Goal: Task Accomplishment & Management: Complete application form

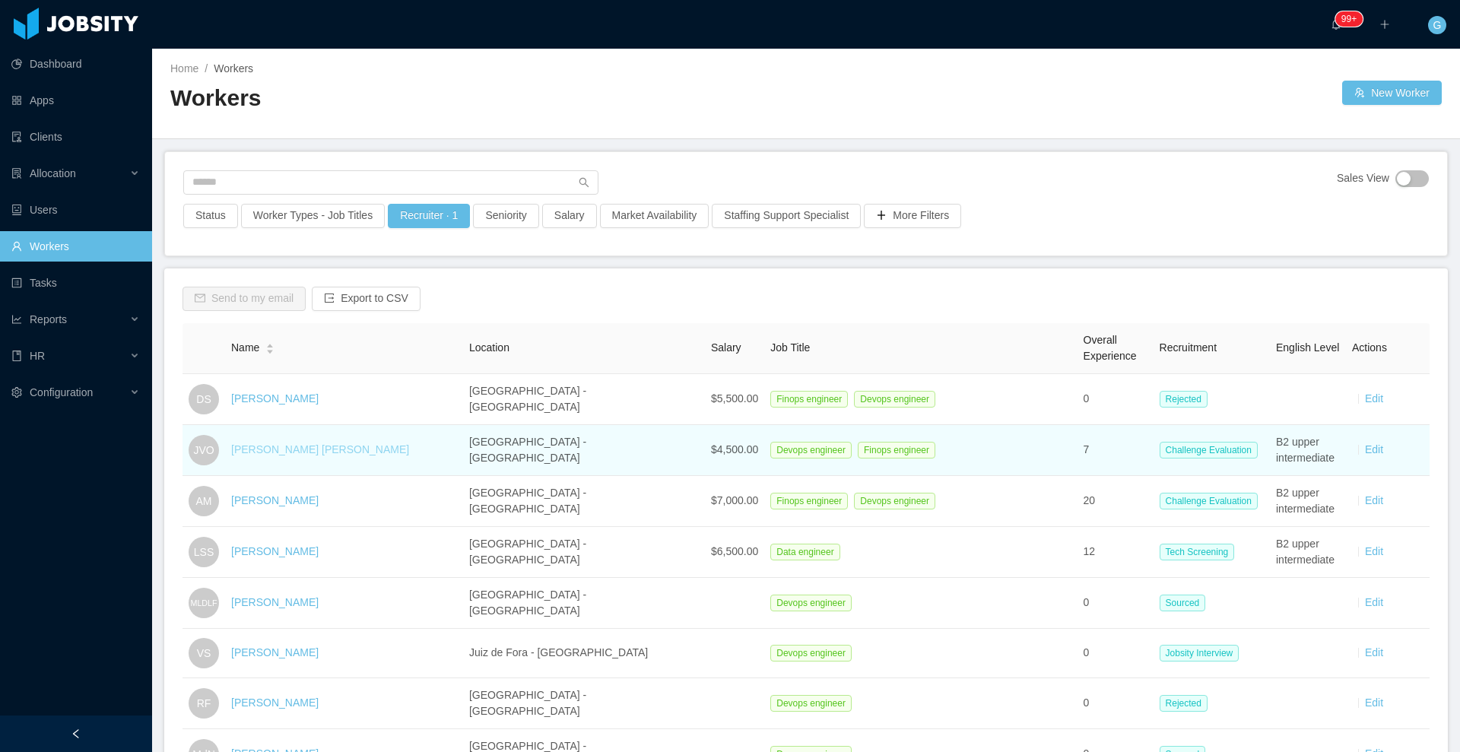
click at [307, 453] on link "[PERSON_NAME] [PERSON_NAME]" at bounding box center [320, 449] width 178 height 12
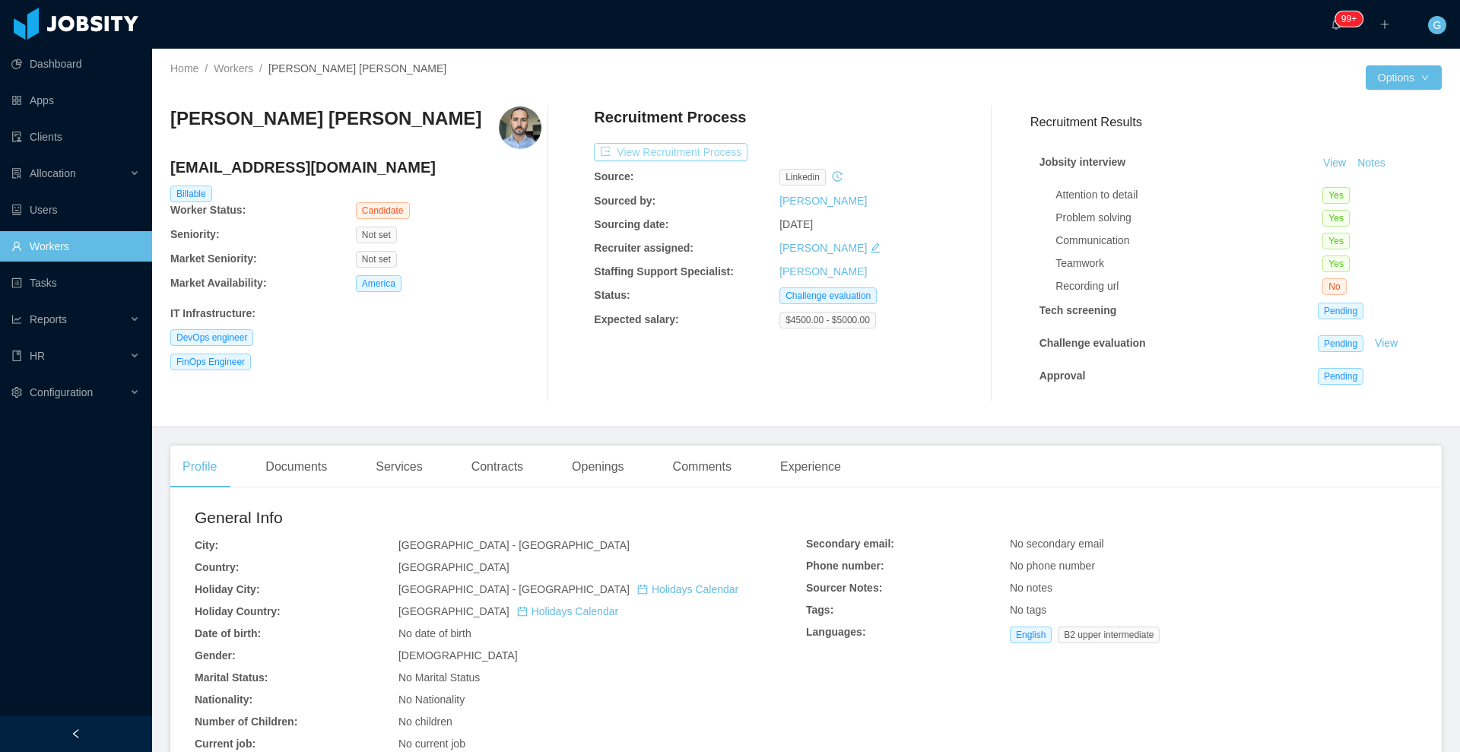
click at [692, 153] on button "View Recruitment Process" at bounding box center [671, 152] width 154 height 18
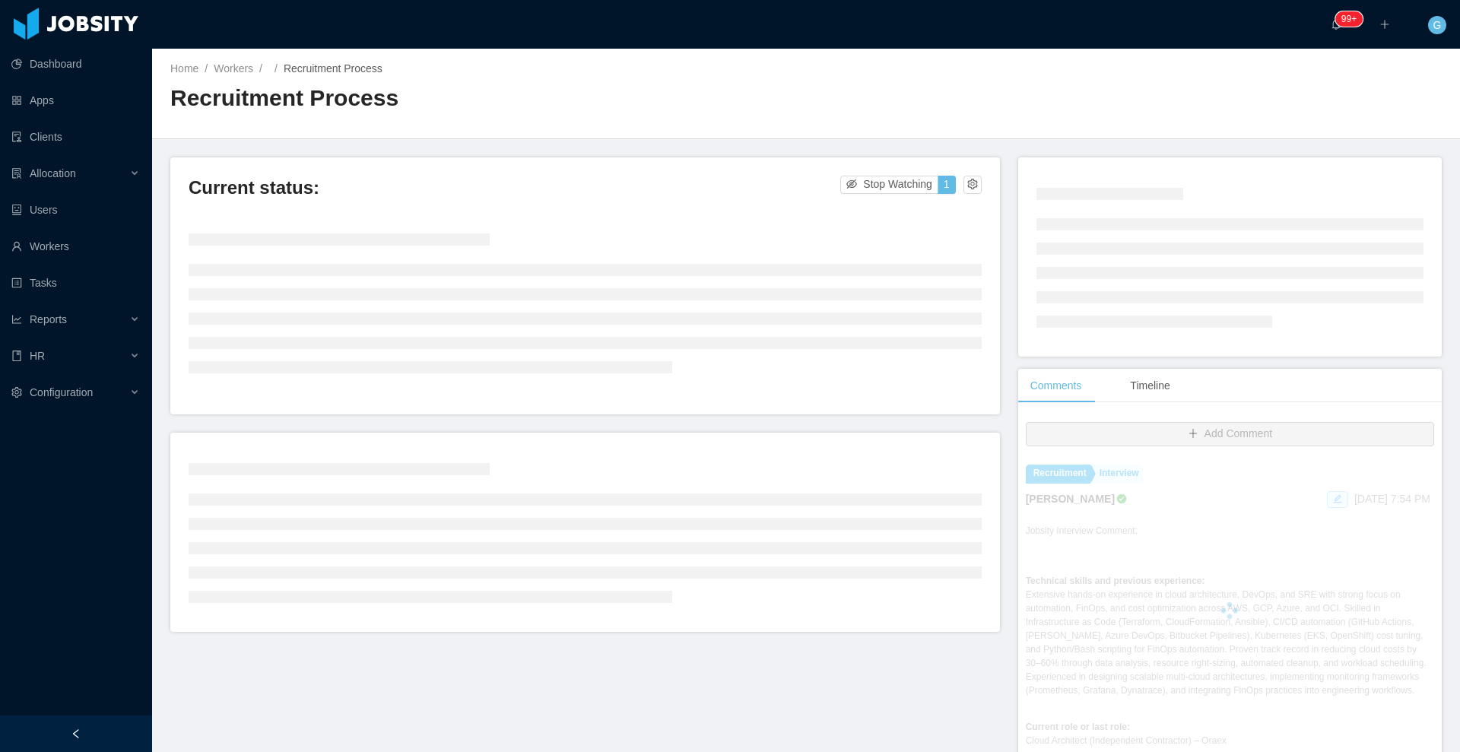
scroll to position [241, 0]
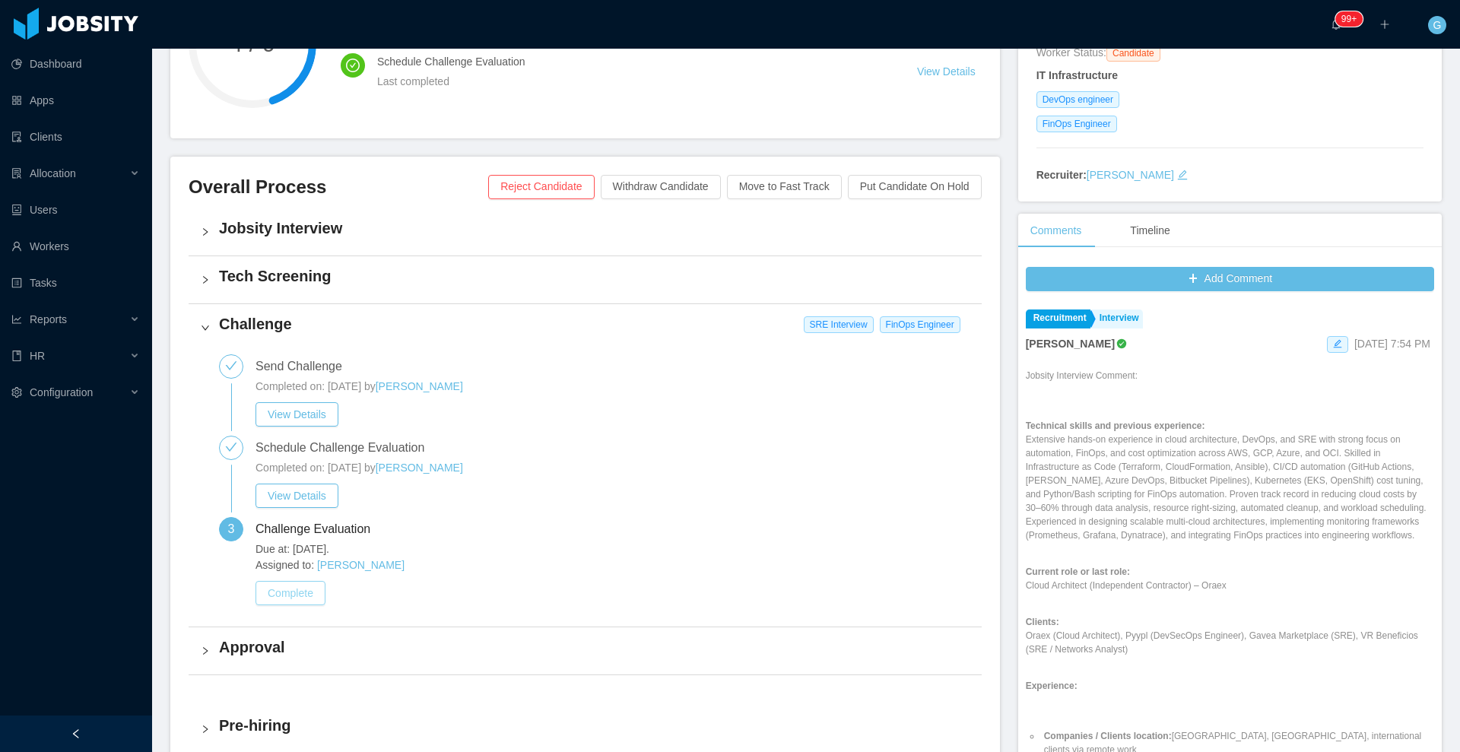
click at [311, 604] on button "Complete" at bounding box center [291, 593] width 70 height 24
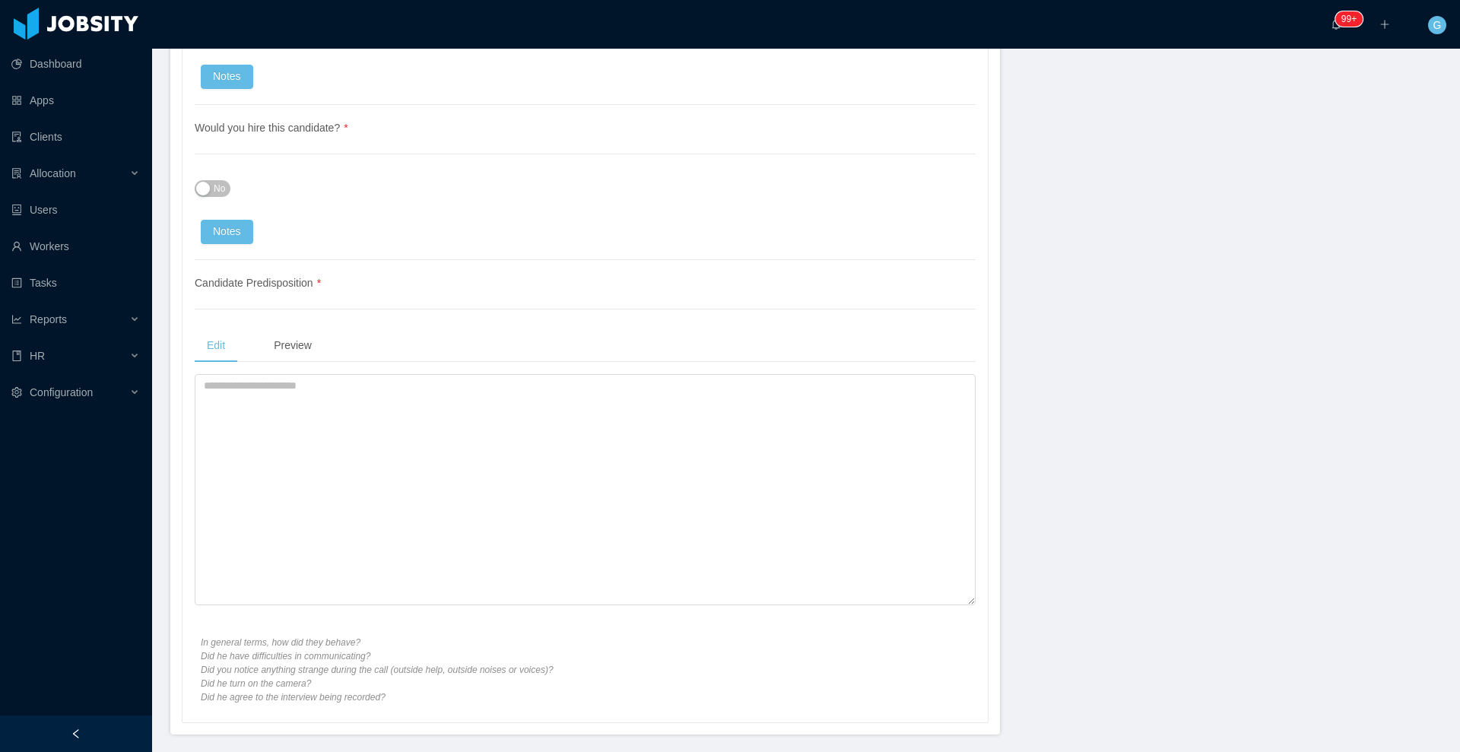
scroll to position [3646, 0]
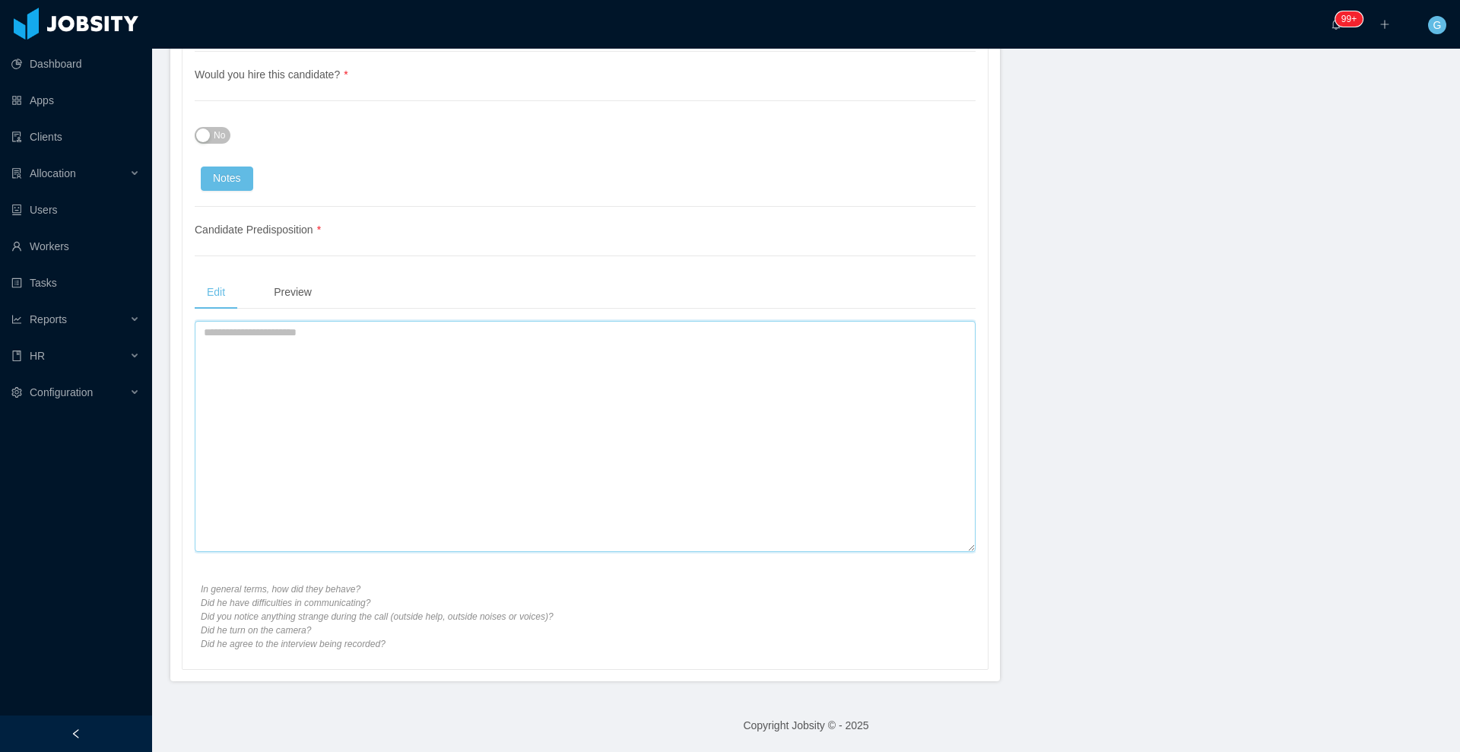
click at [308, 418] on textarea at bounding box center [585, 436] width 781 height 231
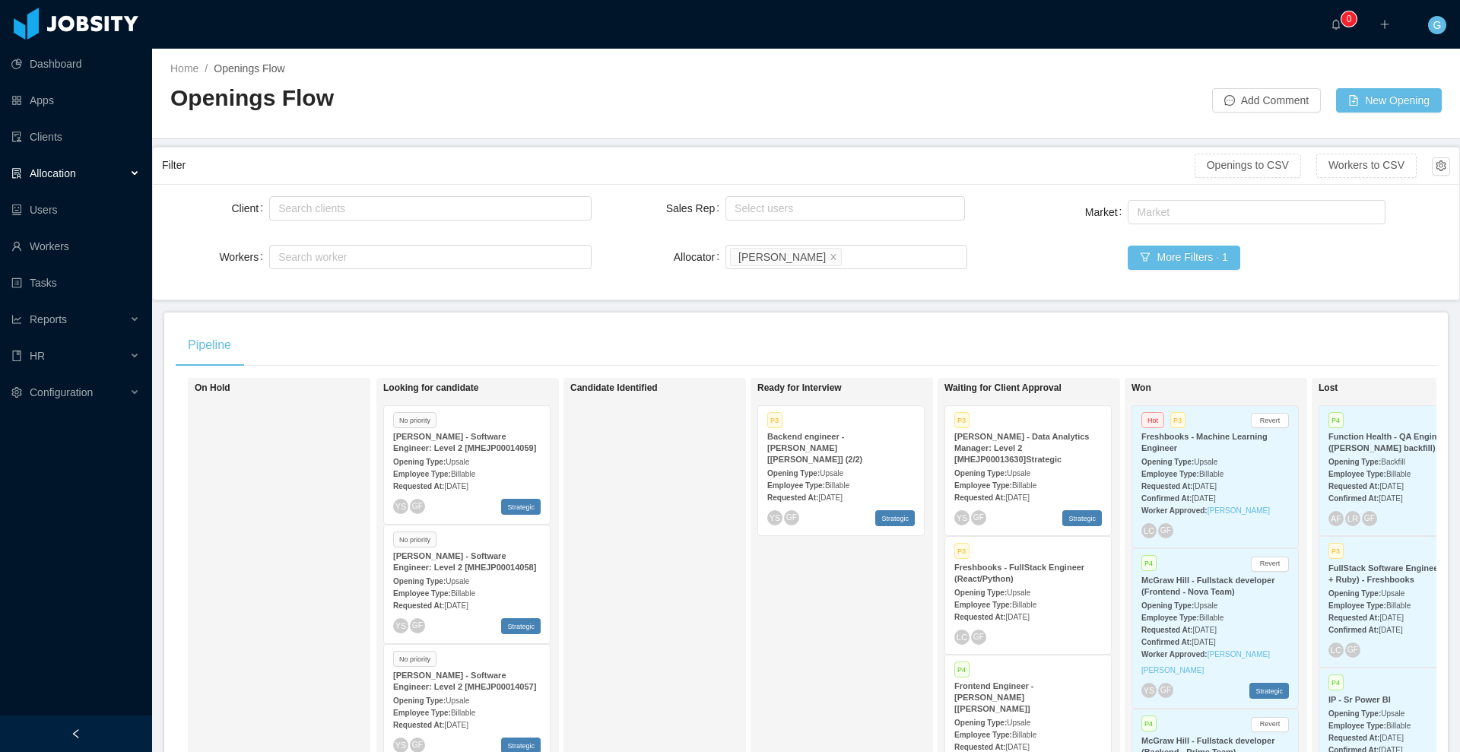
scroll to position [0, 97]
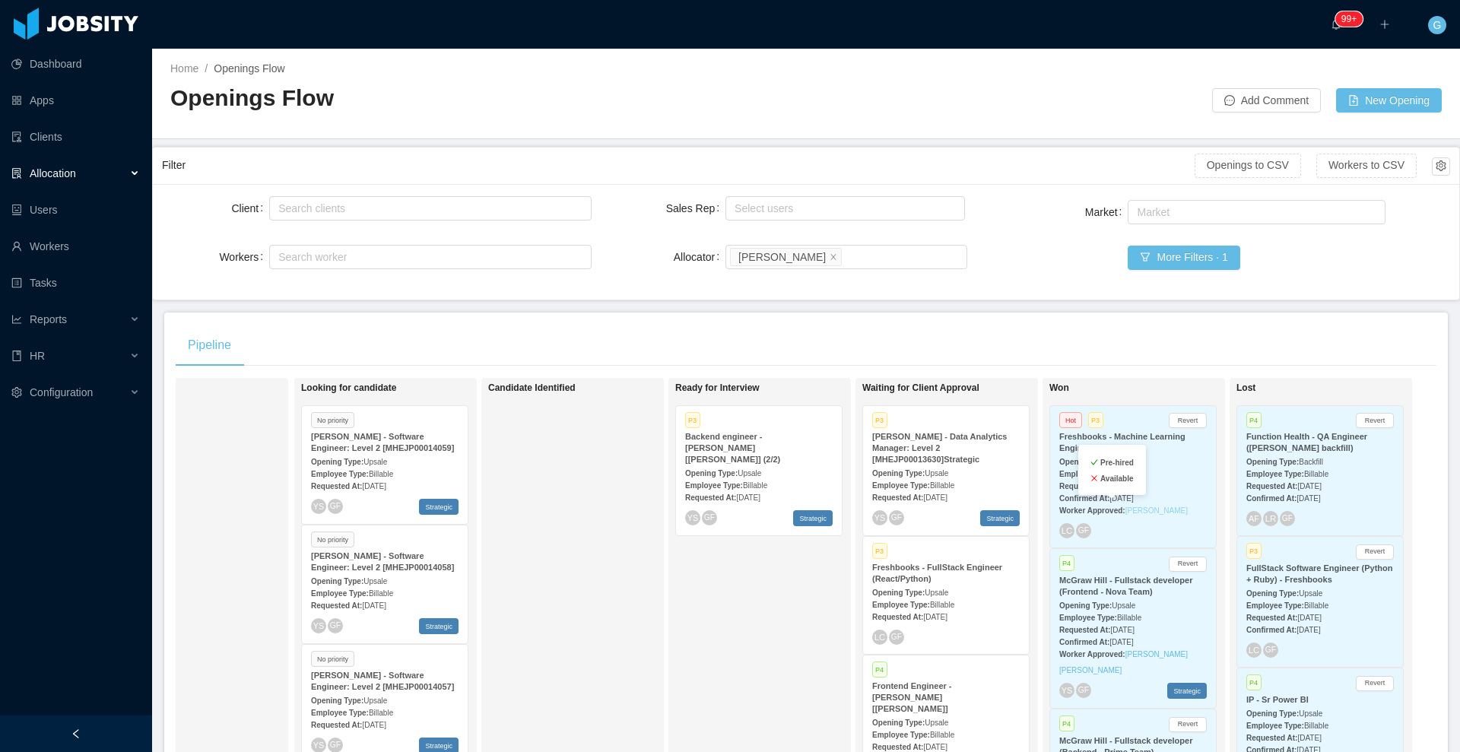
click at [1134, 511] on link "Santiago Cartagena Agudelo" at bounding box center [1157, 511] width 62 height 8
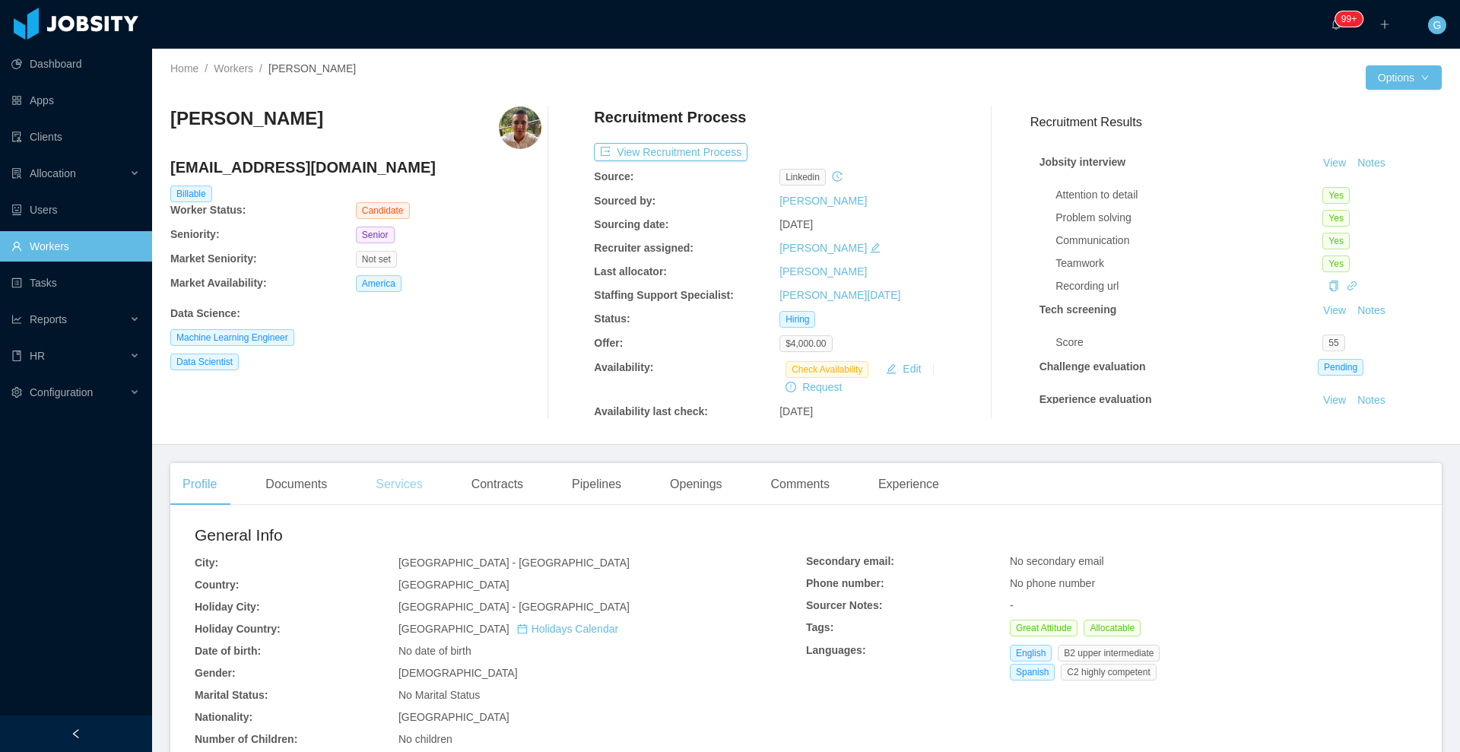
click at [419, 488] on div "Services" at bounding box center [399, 484] width 71 height 43
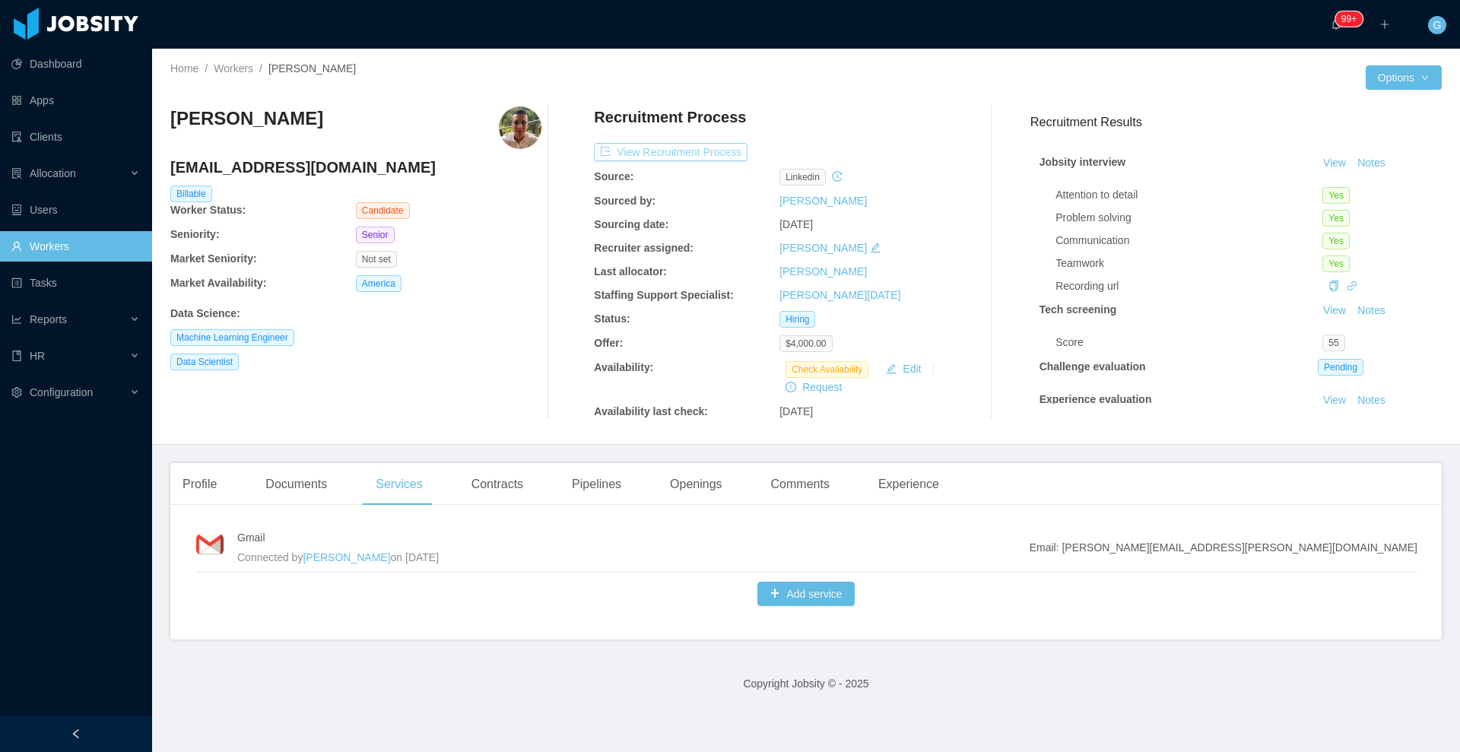
click at [688, 158] on button "View Recruitment Process" at bounding box center [671, 152] width 154 height 18
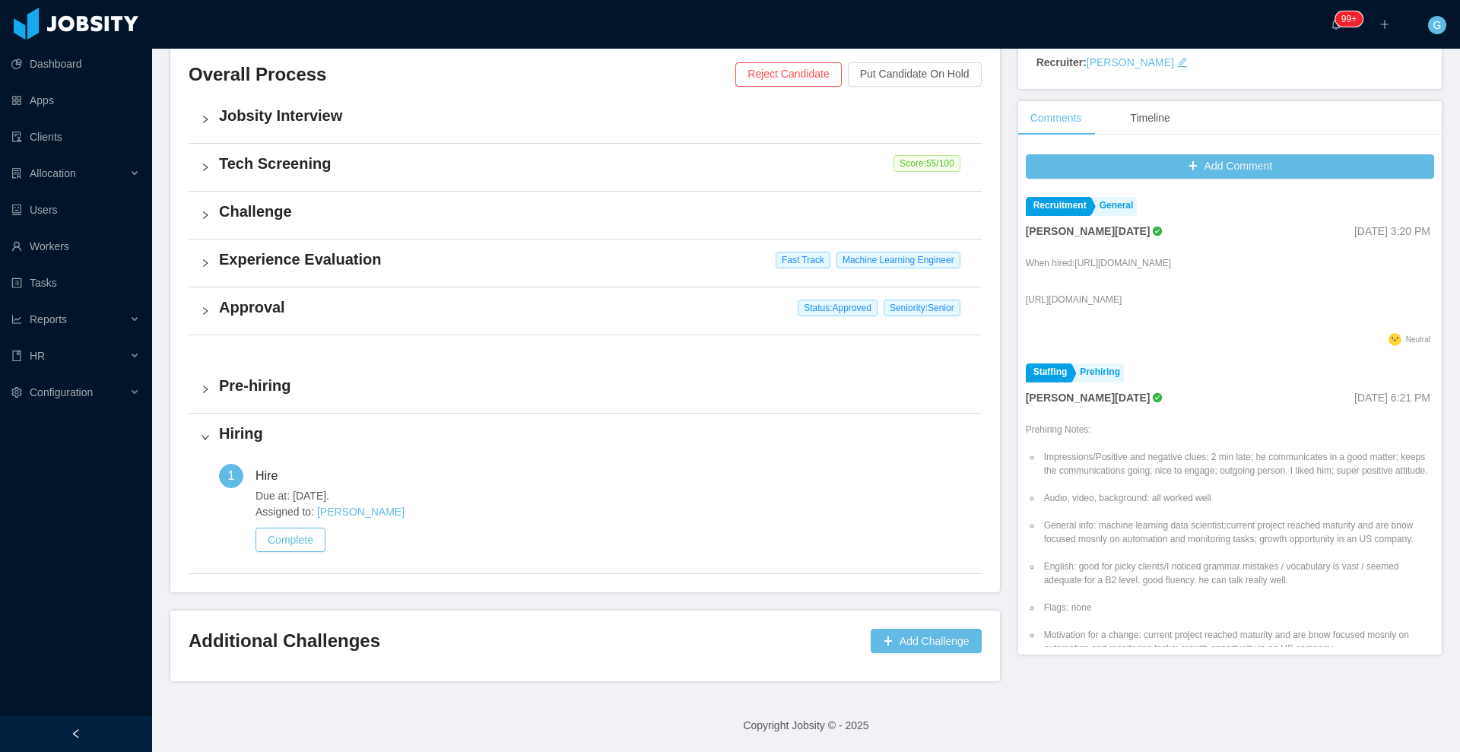
scroll to position [353, 0]
click at [309, 532] on button "Complete" at bounding box center [291, 541] width 70 height 24
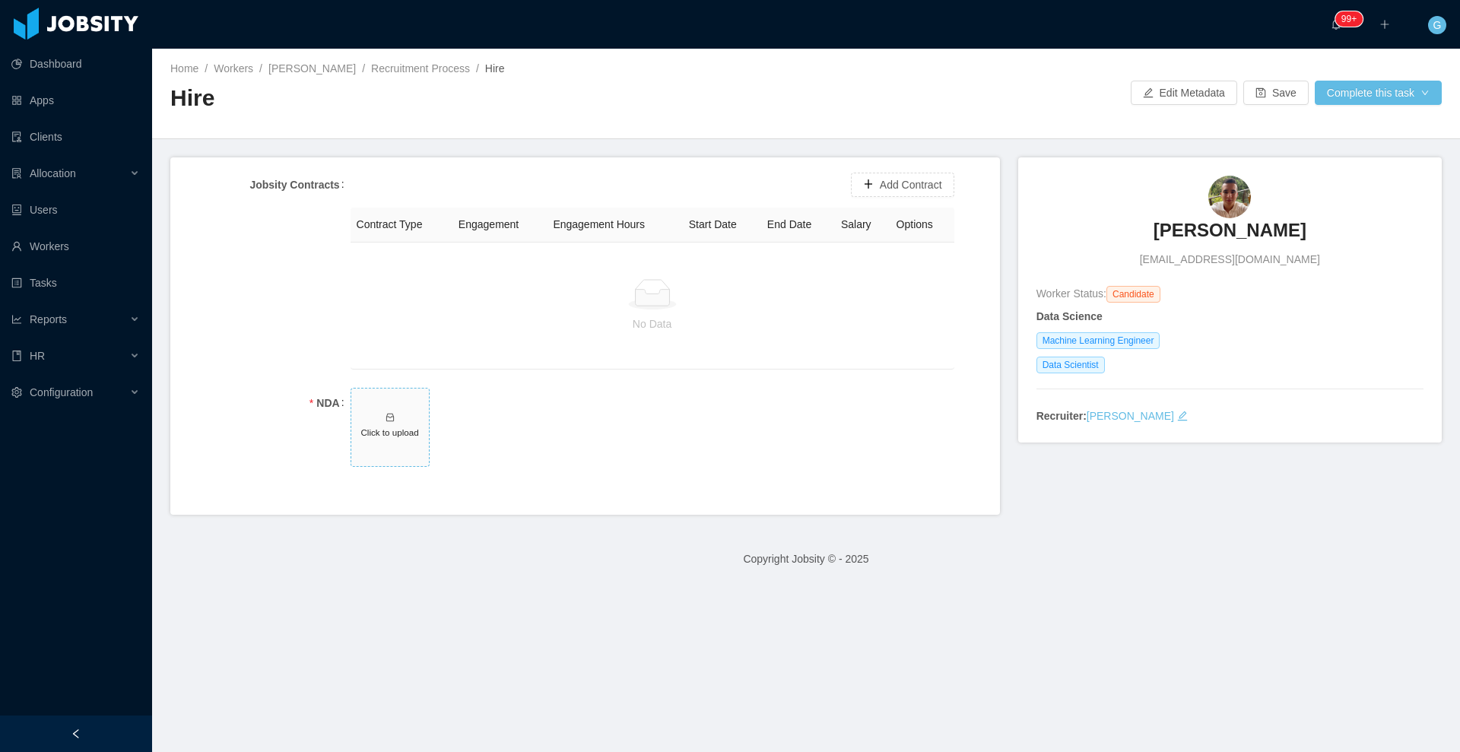
click at [379, 421] on span "Click to upload" at bounding box center [390, 428] width 78 height 78
click at [913, 178] on button "Add Contract" at bounding box center [902, 185] width 103 height 24
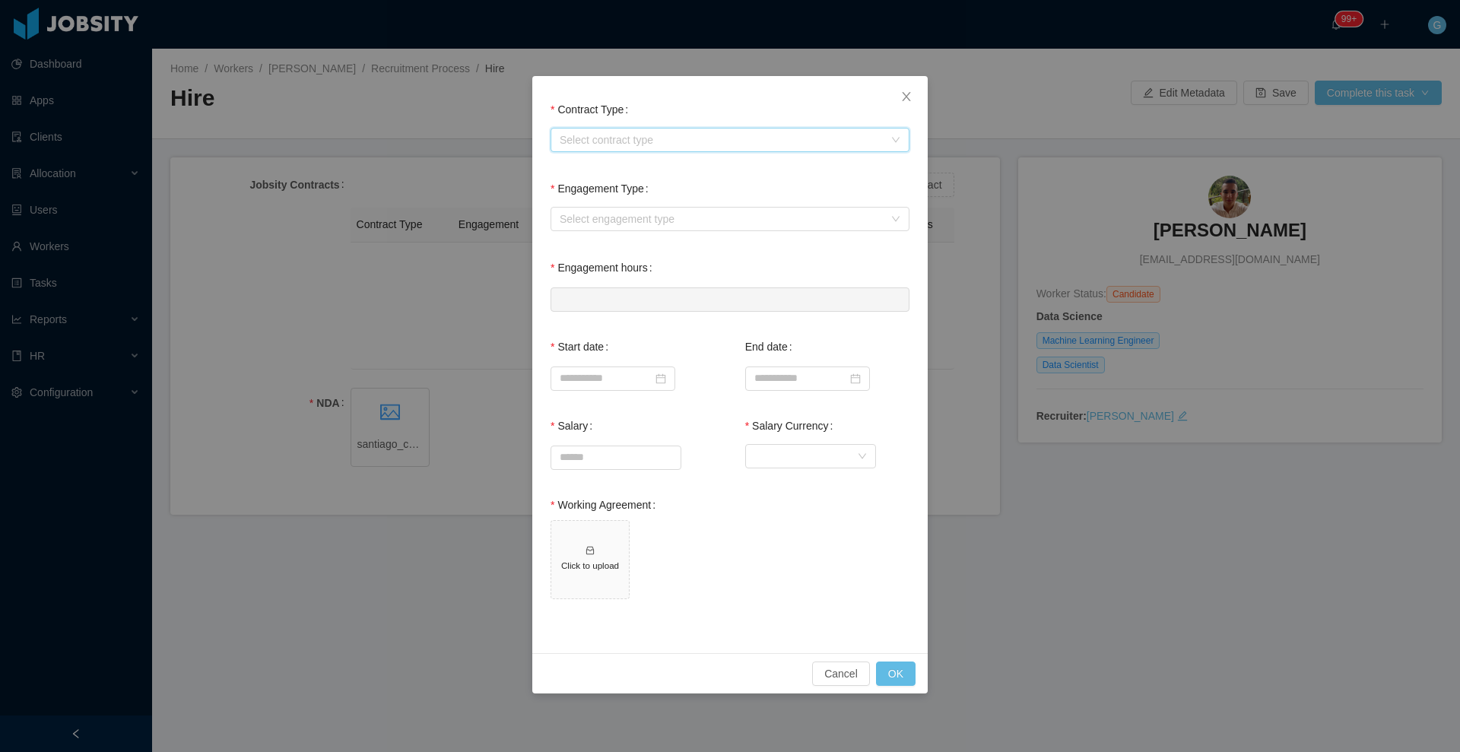
click at [764, 148] on div "Select contract type" at bounding box center [725, 140] width 331 height 23
click at [682, 212] on li "USA" at bounding box center [730, 219] width 359 height 24
click at [682, 212] on div "Select engagement type" at bounding box center [722, 218] width 324 height 15
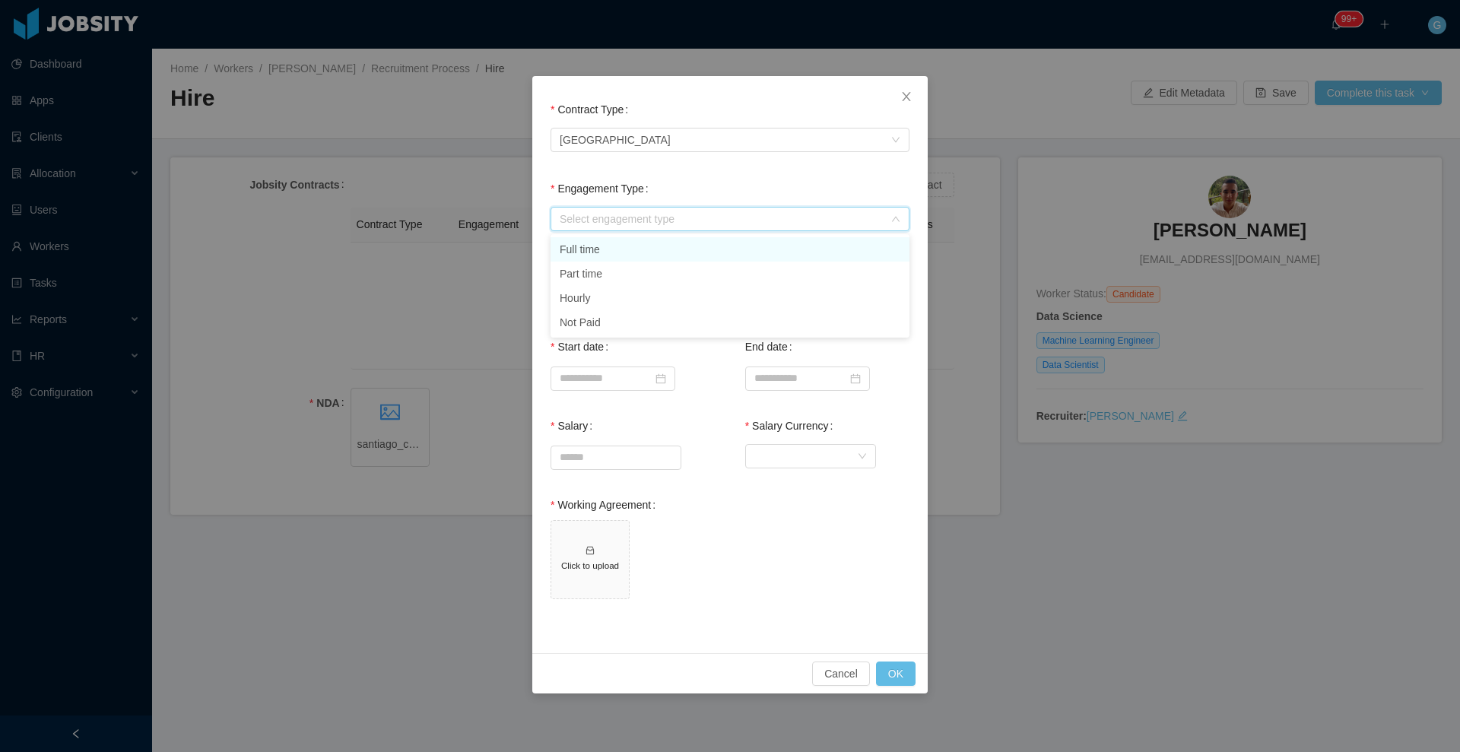
click at [636, 247] on li "Full time" at bounding box center [730, 249] width 359 height 24
type input "*"
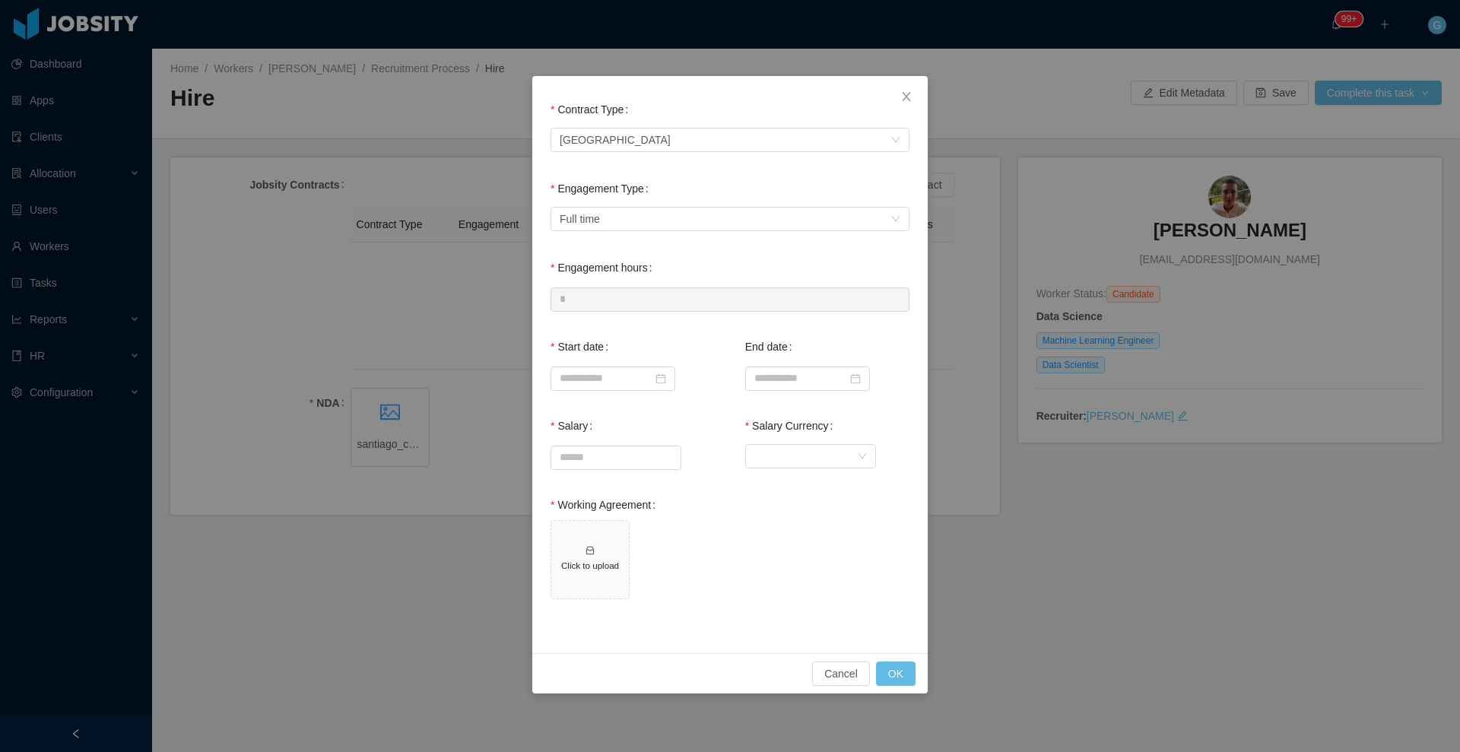
click at [631, 389] on div at bounding box center [640, 377] width 179 height 30
click at [614, 367] on input at bounding box center [613, 379] width 125 height 24
click at [713, 498] on div "15" at bounding box center [713, 505] width 18 height 18
type input "**********"
click at [618, 454] on input "Salary" at bounding box center [615, 457] width 129 height 23
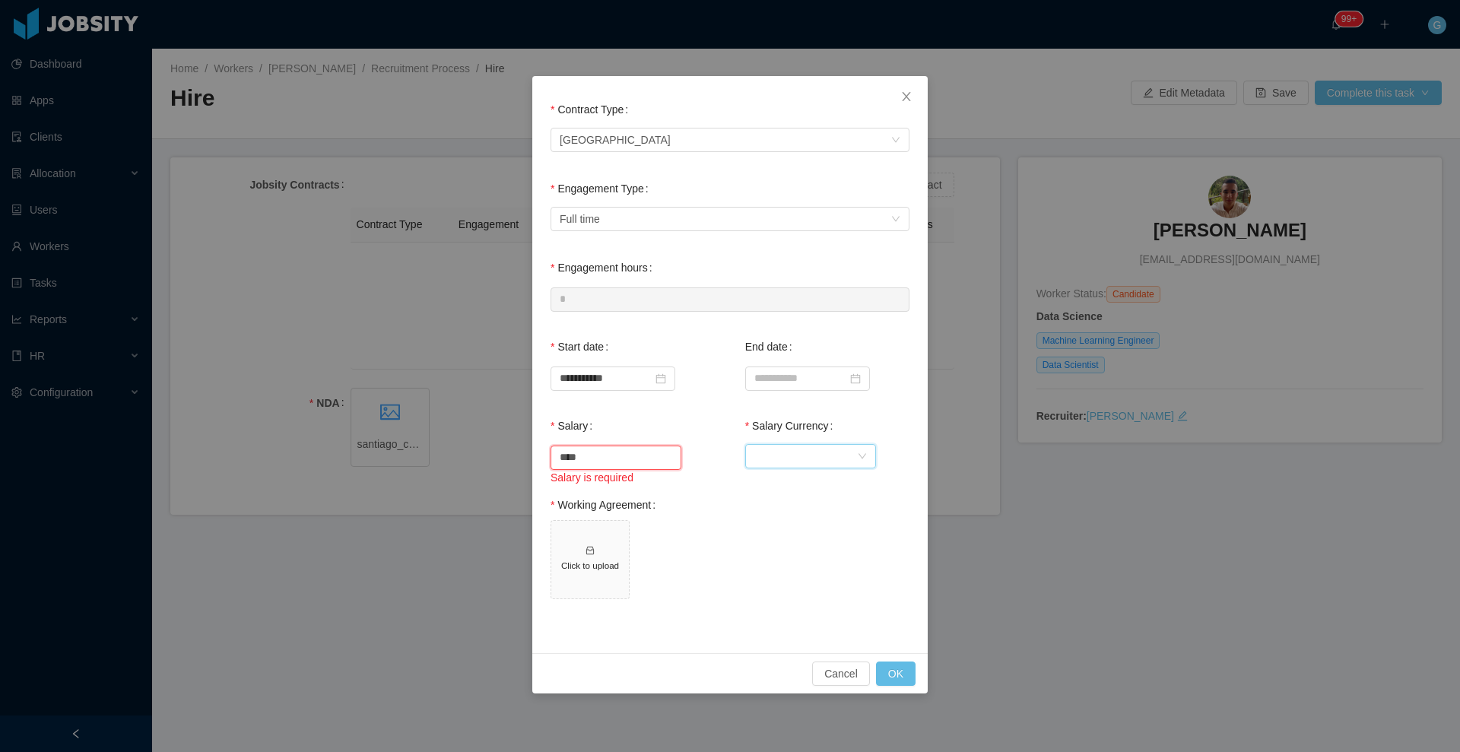
type input "*******"
click at [791, 457] on div "Currency" at bounding box center [805, 456] width 103 height 23
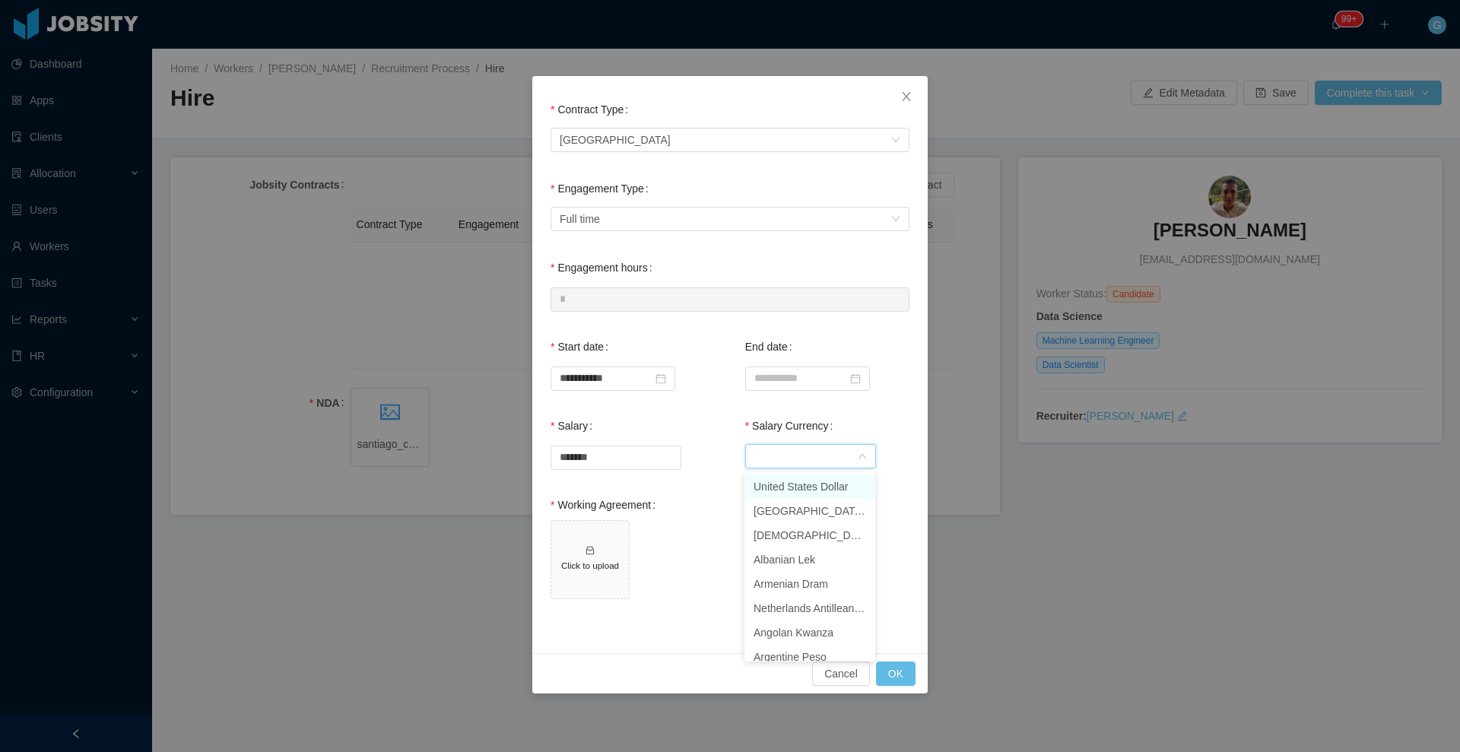
click at [782, 492] on li "United States Dollar" at bounding box center [810, 487] width 131 height 24
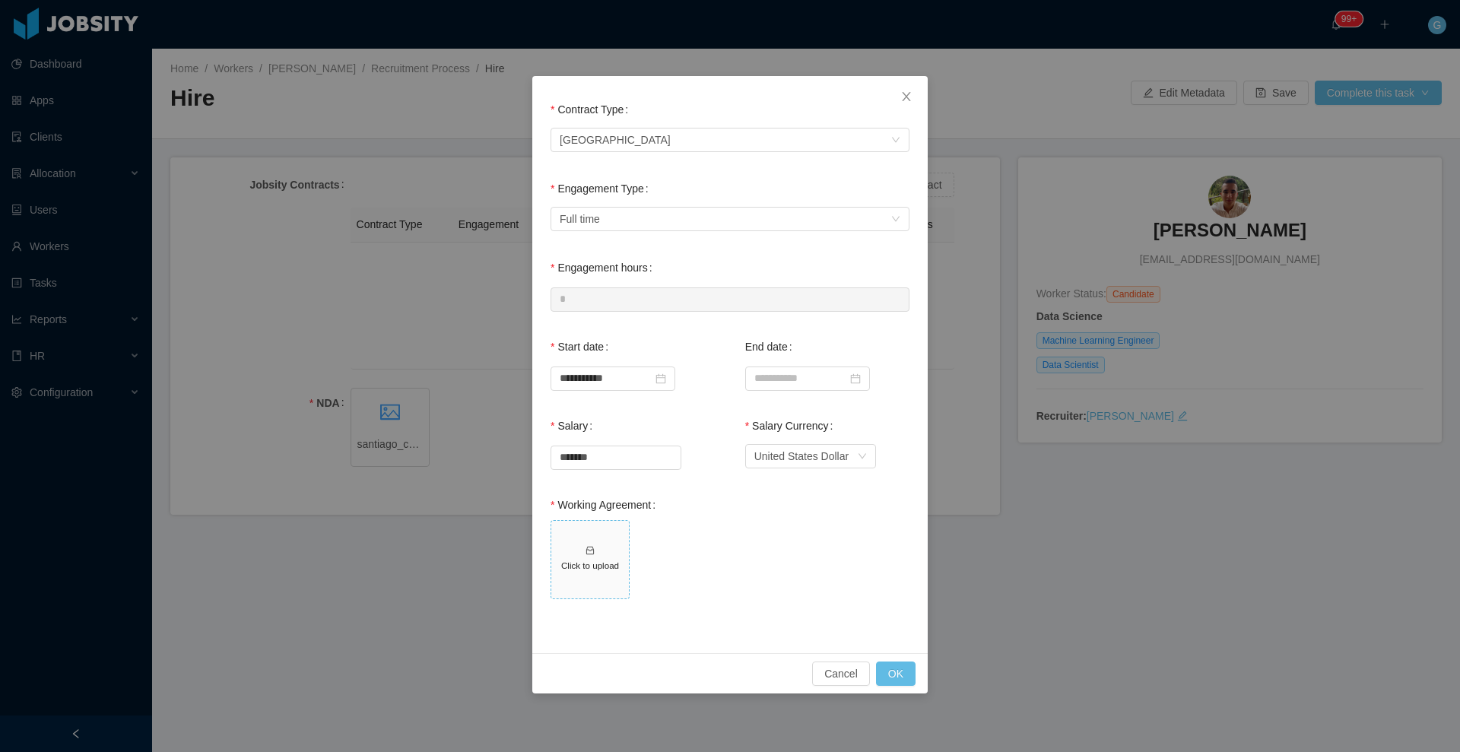
click at [589, 567] on h5 "Click to upload" at bounding box center [589, 565] width 65 height 13
click at [892, 671] on button "OK" at bounding box center [896, 674] width 40 height 24
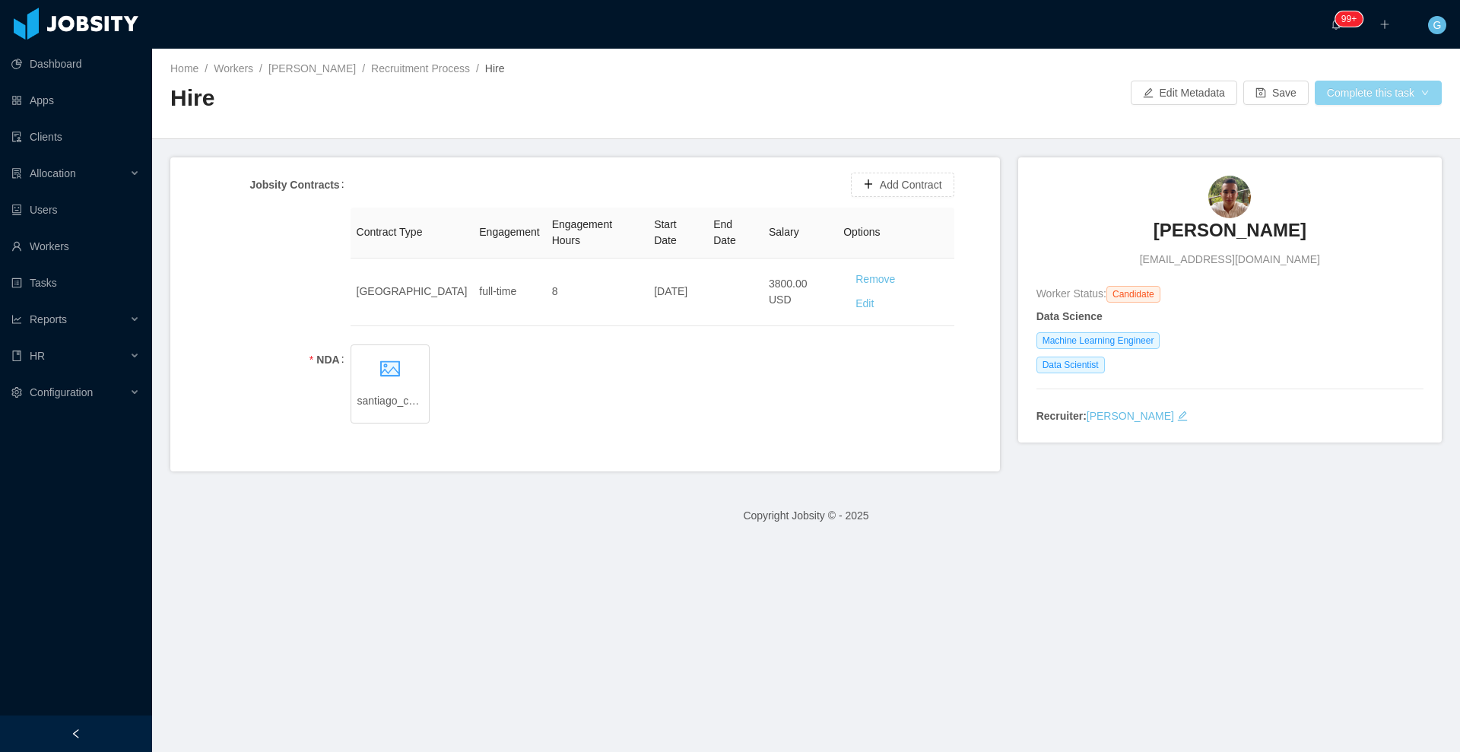
click at [1344, 81] on button "Complete this task" at bounding box center [1378, 93] width 127 height 24
click at [1319, 153] on button "Save and continue" at bounding box center [1365, 159] width 129 height 24
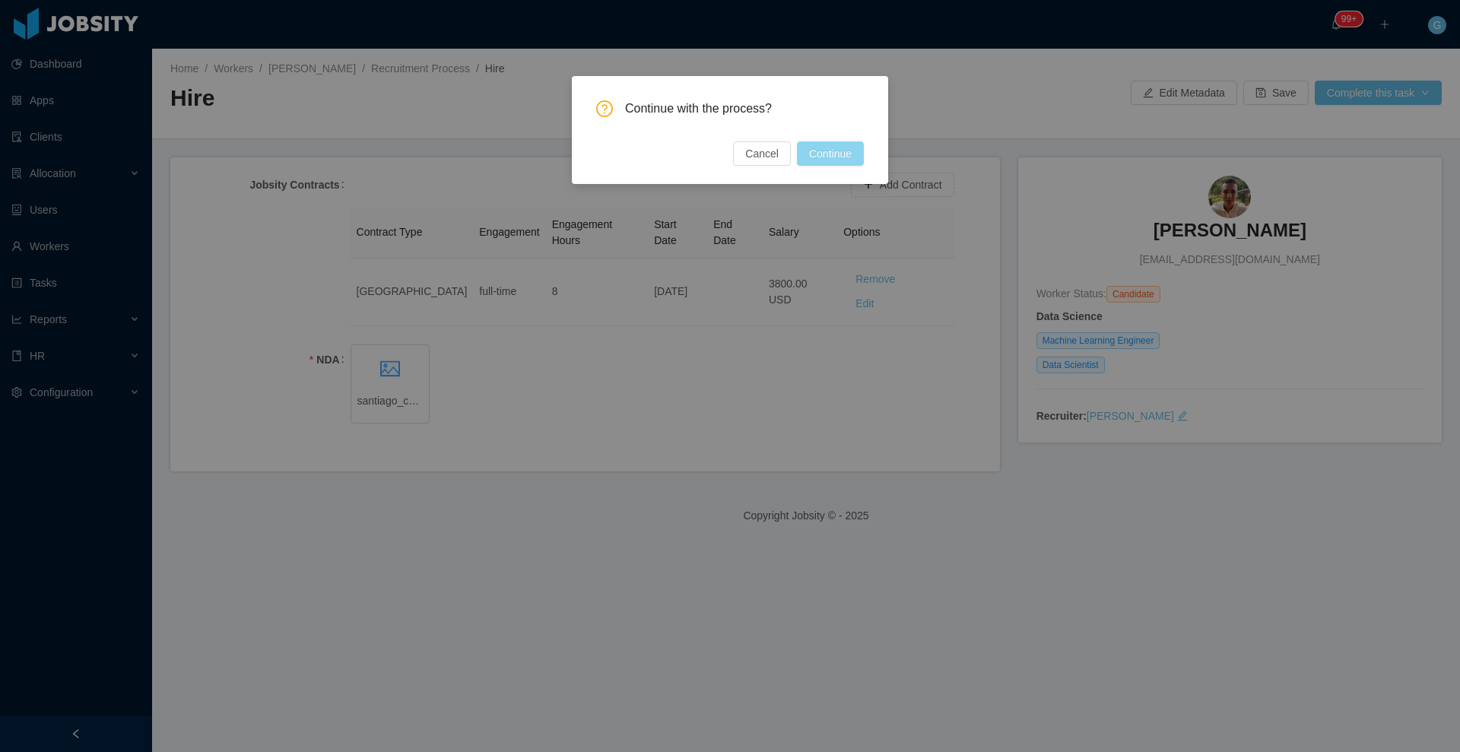
click at [824, 151] on button "Continue" at bounding box center [830, 153] width 67 height 24
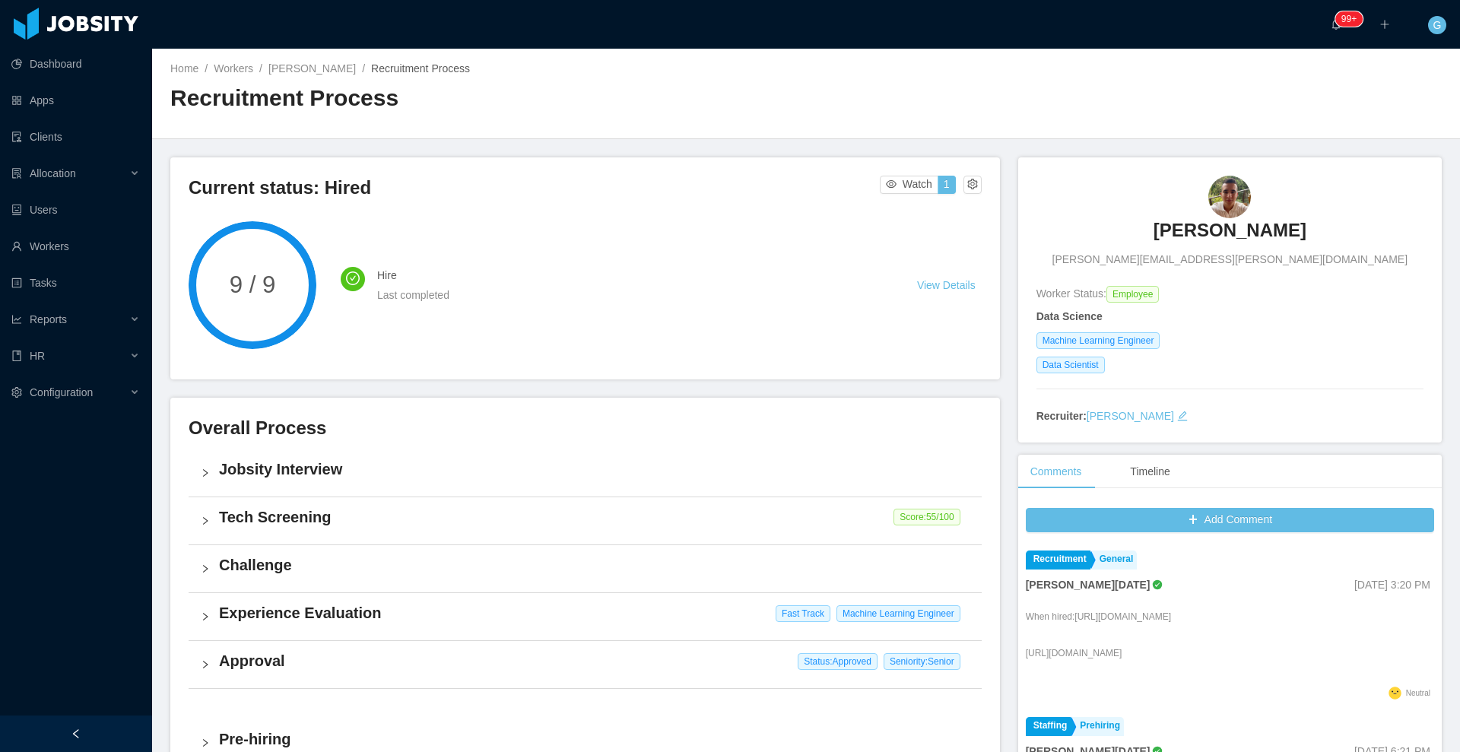
click at [1157, 242] on h3 "[PERSON_NAME]" at bounding box center [1230, 230] width 153 height 24
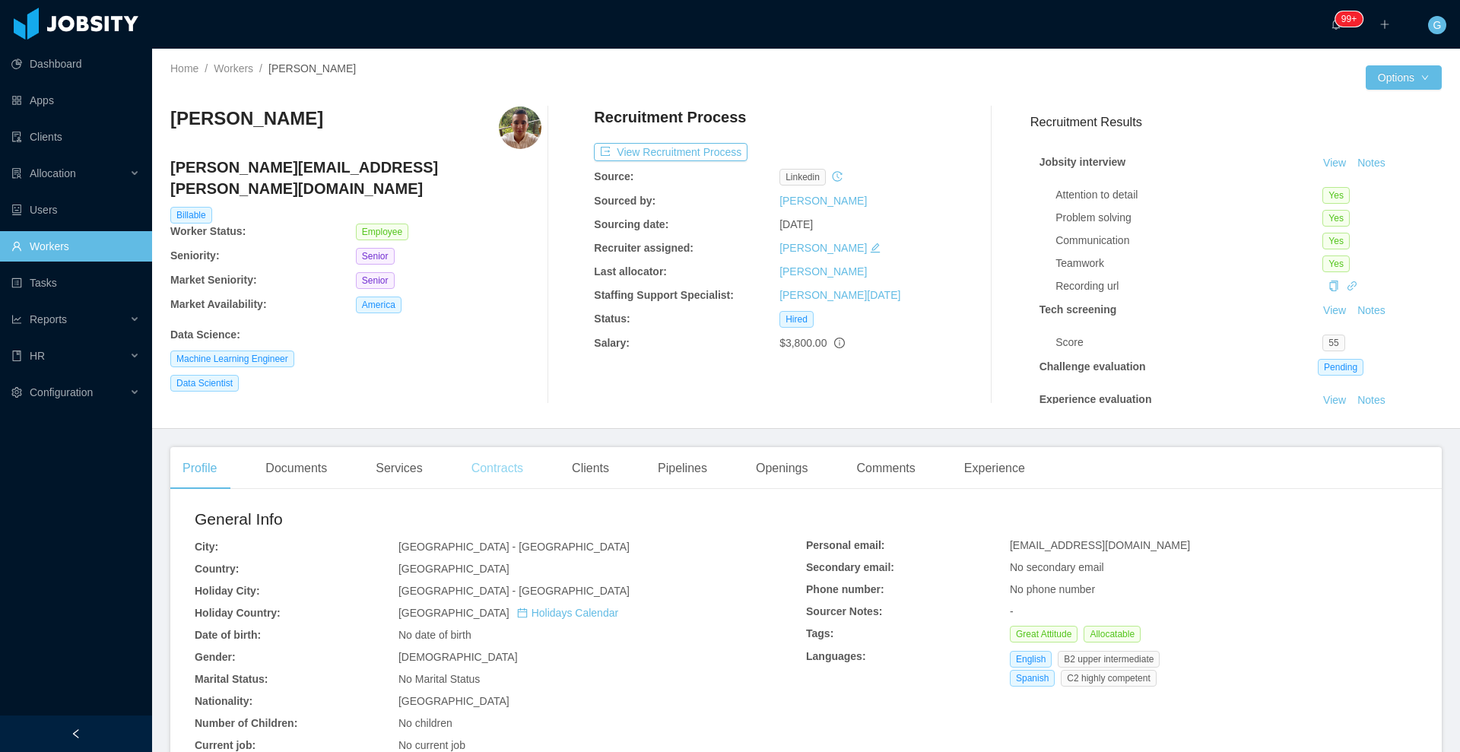
click at [484, 463] on div "Contracts" at bounding box center [497, 468] width 76 height 43
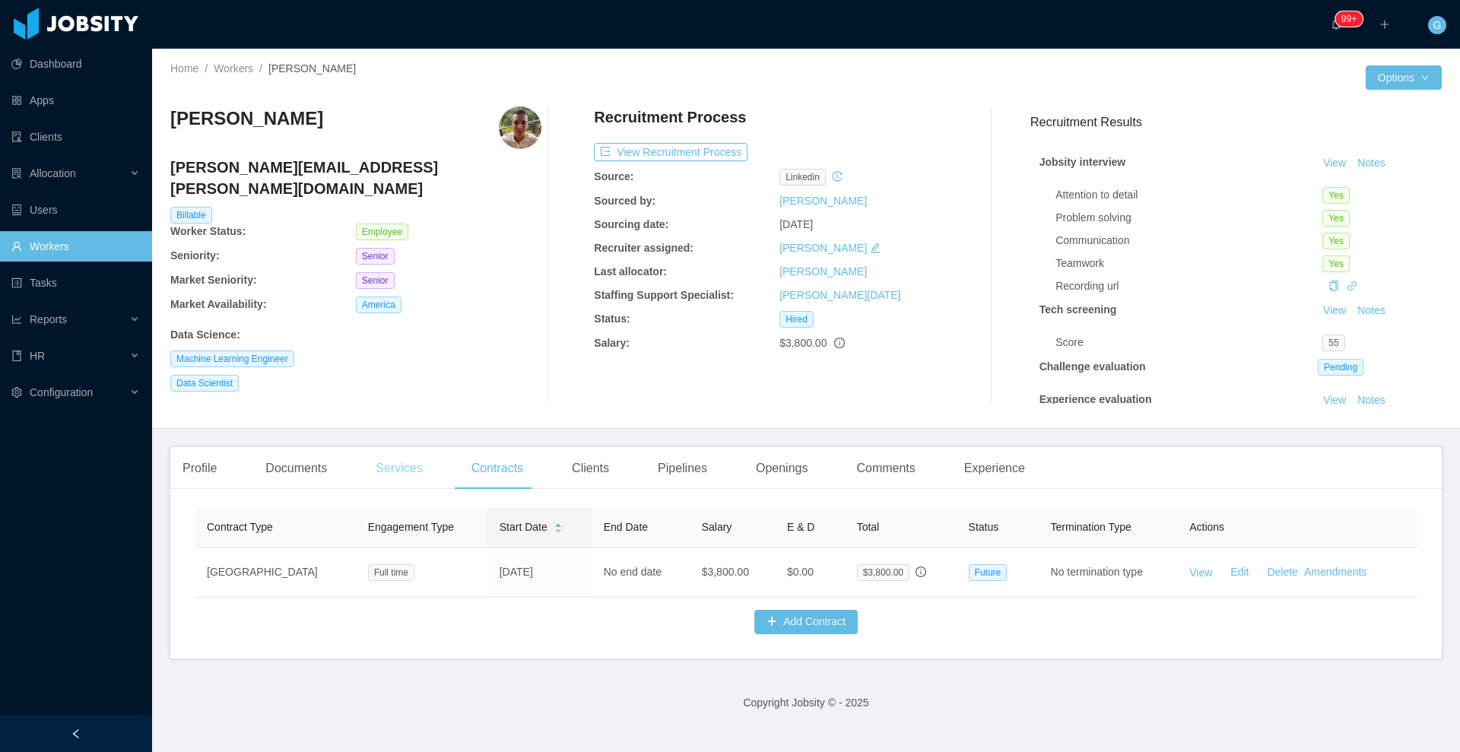
click at [418, 479] on div "Services" at bounding box center [399, 468] width 71 height 43
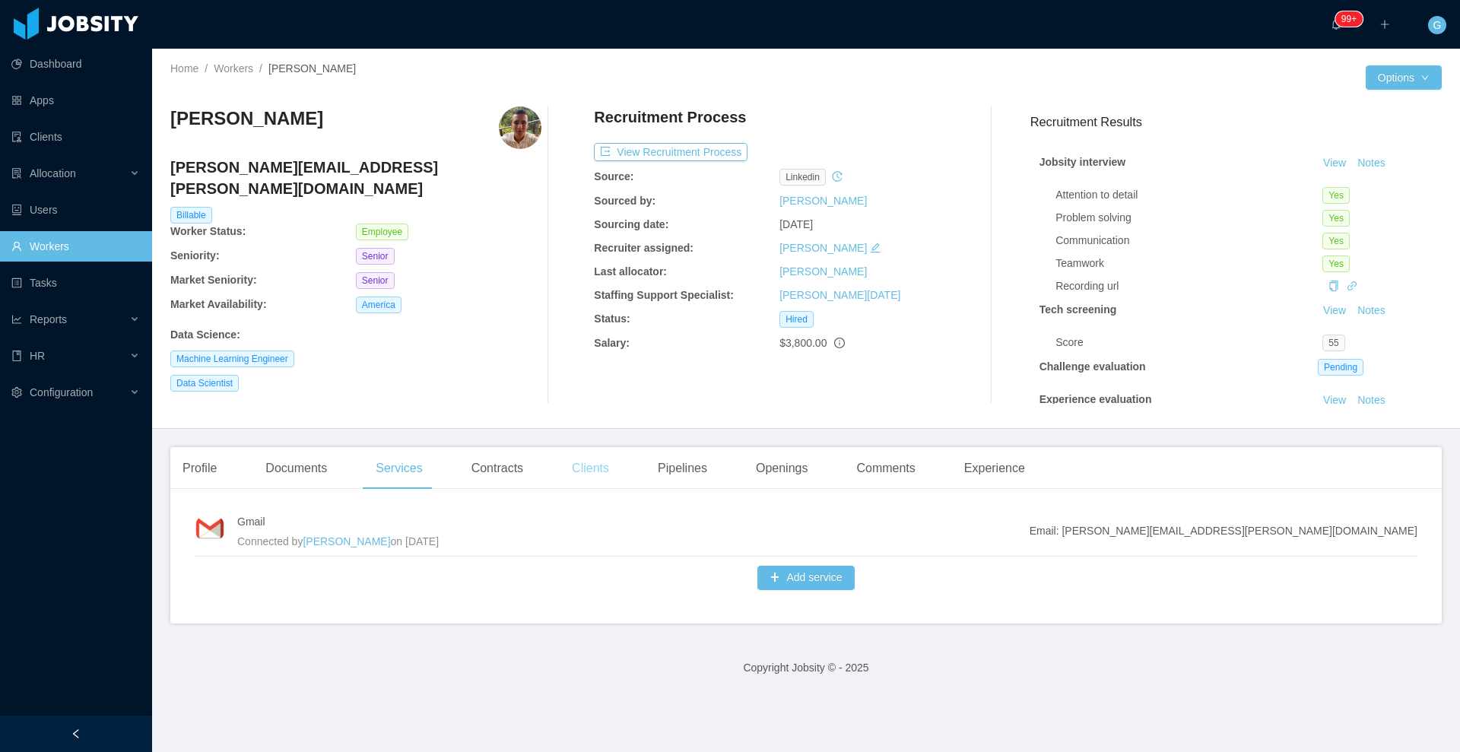
click at [589, 467] on div "Clients" at bounding box center [591, 468] width 62 height 43
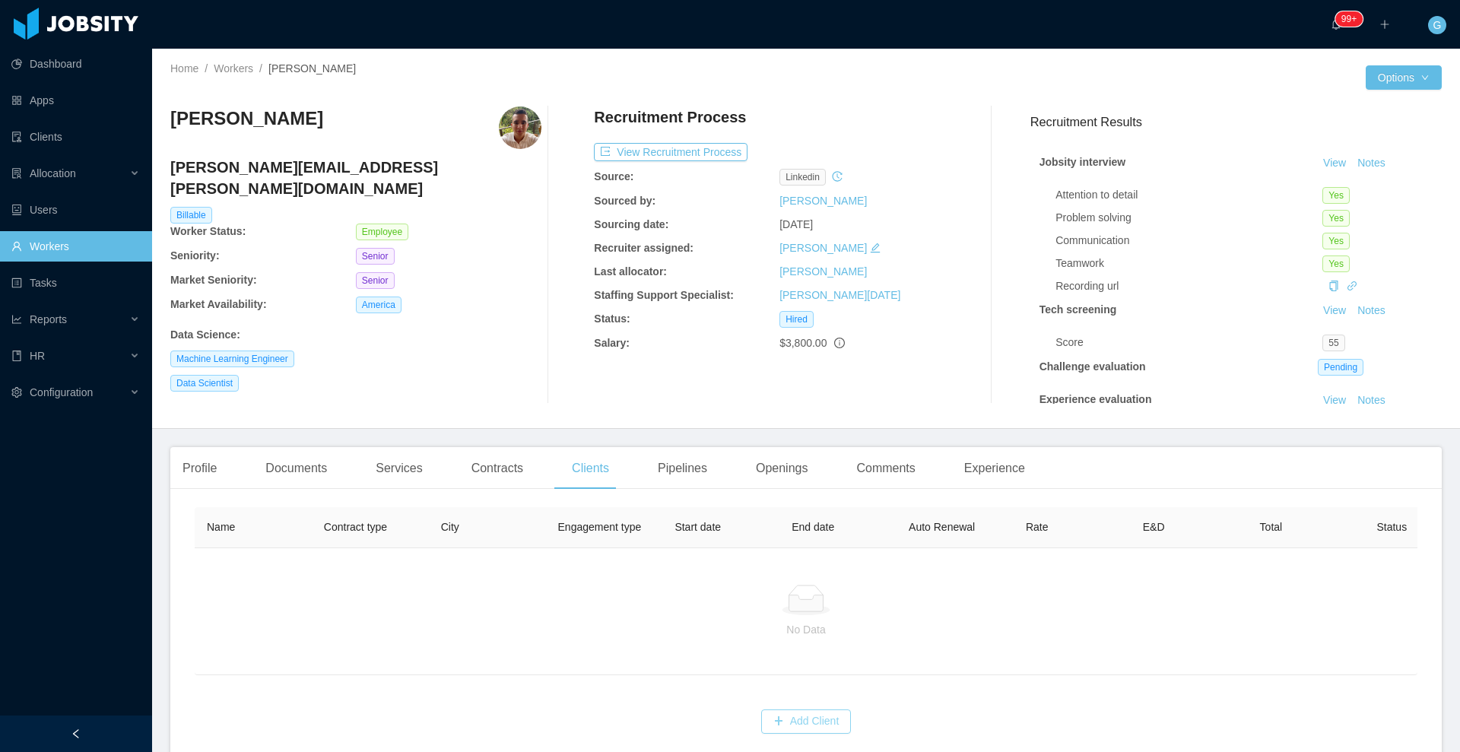
click at [783, 709] on div "Add Client" at bounding box center [806, 712] width 1223 height 43
click at [808, 734] on button "Add Client" at bounding box center [806, 722] width 91 height 24
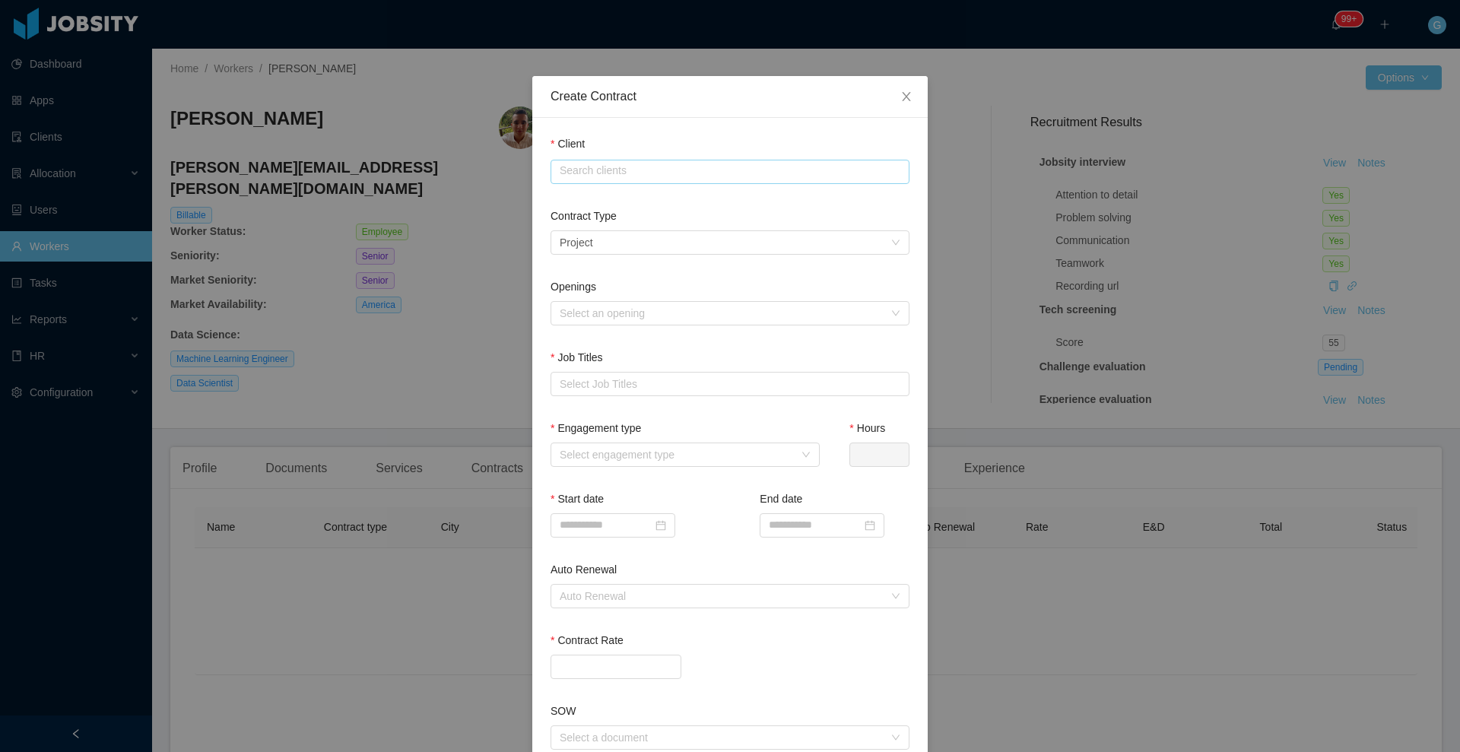
click at [617, 168] on input "text" at bounding box center [730, 172] width 359 height 24
click at [635, 191] on li "FreshBooks" at bounding box center [722, 201] width 359 height 24
type input "**********"
click at [615, 246] on div "Select a contract type Project" at bounding box center [725, 242] width 331 height 23
click at [599, 300] on li "Staffing" at bounding box center [722, 296] width 359 height 24
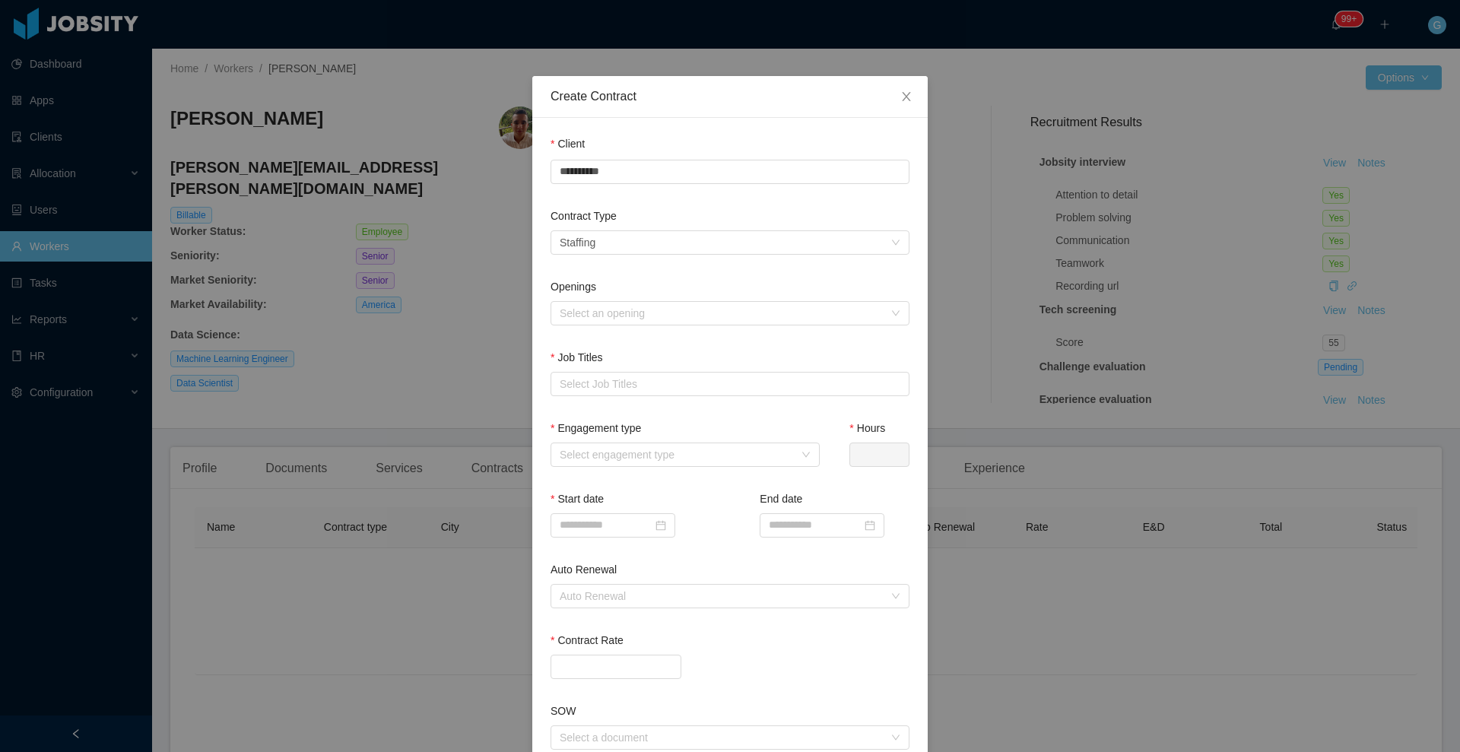
click at [593, 324] on div "Openings Select an opening" at bounding box center [730, 305] width 359 height 52
click at [600, 308] on div "Select an opening" at bounding box center [722, 313] width 324 height 15
click at [608, 337] on li "Freshbooks - Machine Learning Engineer" at bounding box center [722, 342] width 359 height 24
click at [613, 386] on div "Select Job Titles" at bounding box center [727, 383] width 334 height 15
type input "*******"
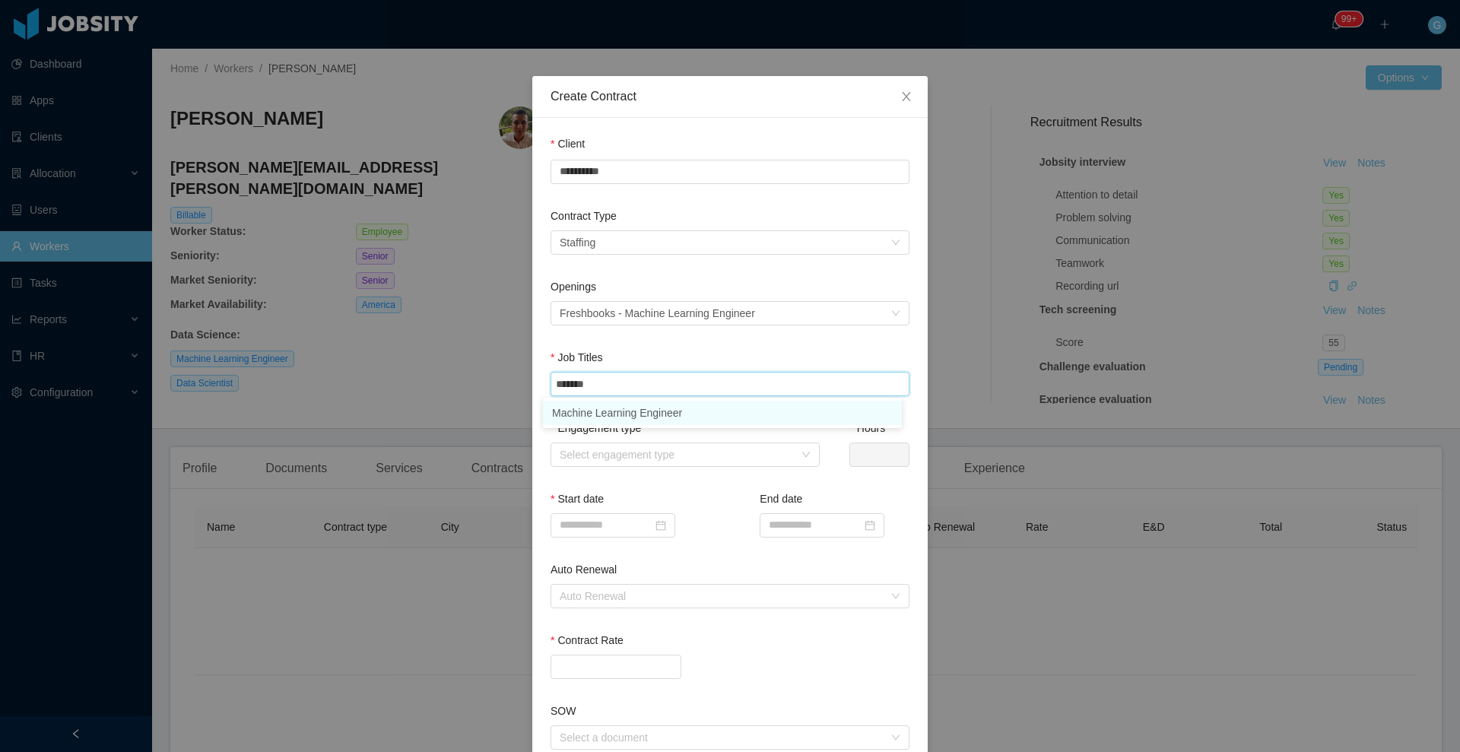
click at [611, 401] on li "Machine Learning Engineer" at bounding box center [722, 413] width 359 height 24
click at [650, 457] on div "Select engagement type" at bounding box center [677, 454] width 234 height 15
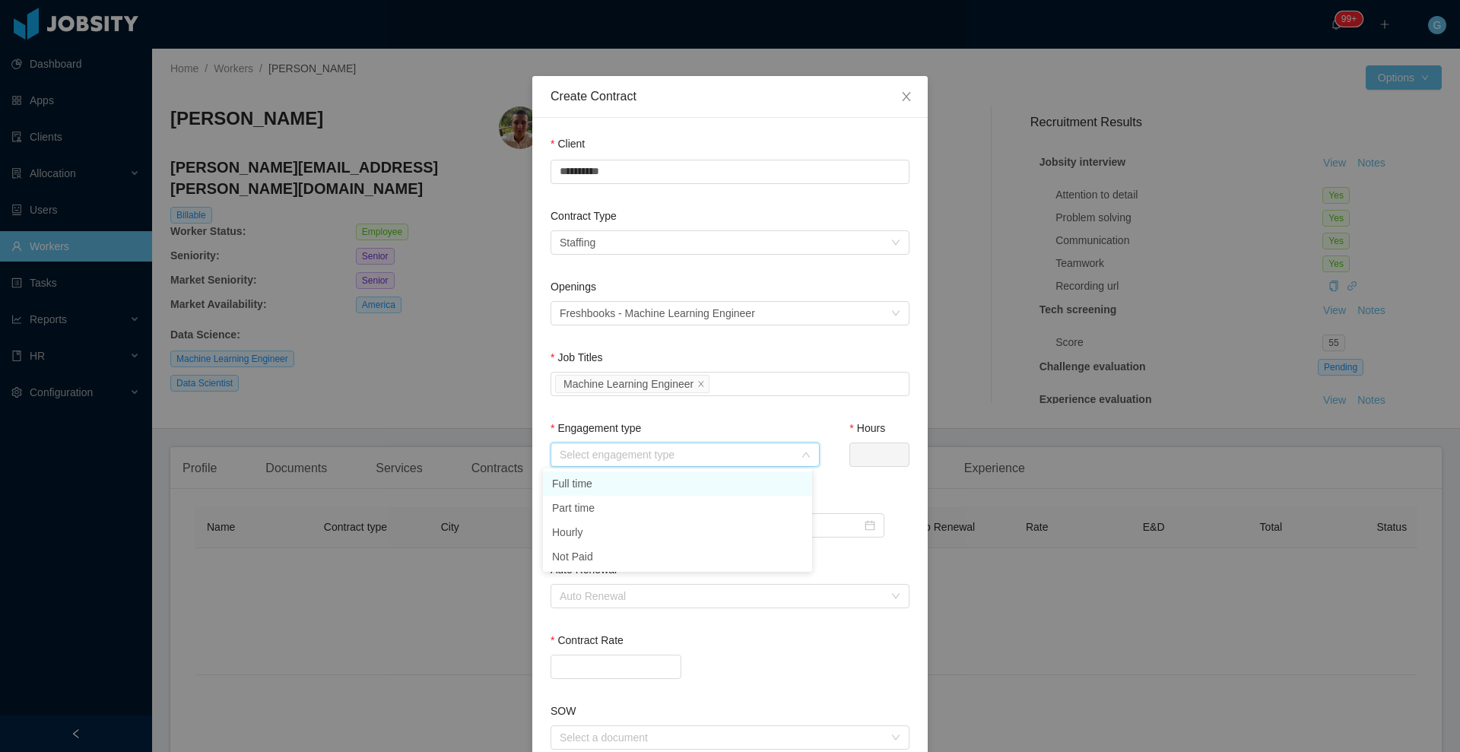
click at [643, 481] on li "Full time" at bounding box center [677, 484] width 269 height 24
type input "*"
click at [643, 527] on input at bounding box center [613, 525] width 125 height 24
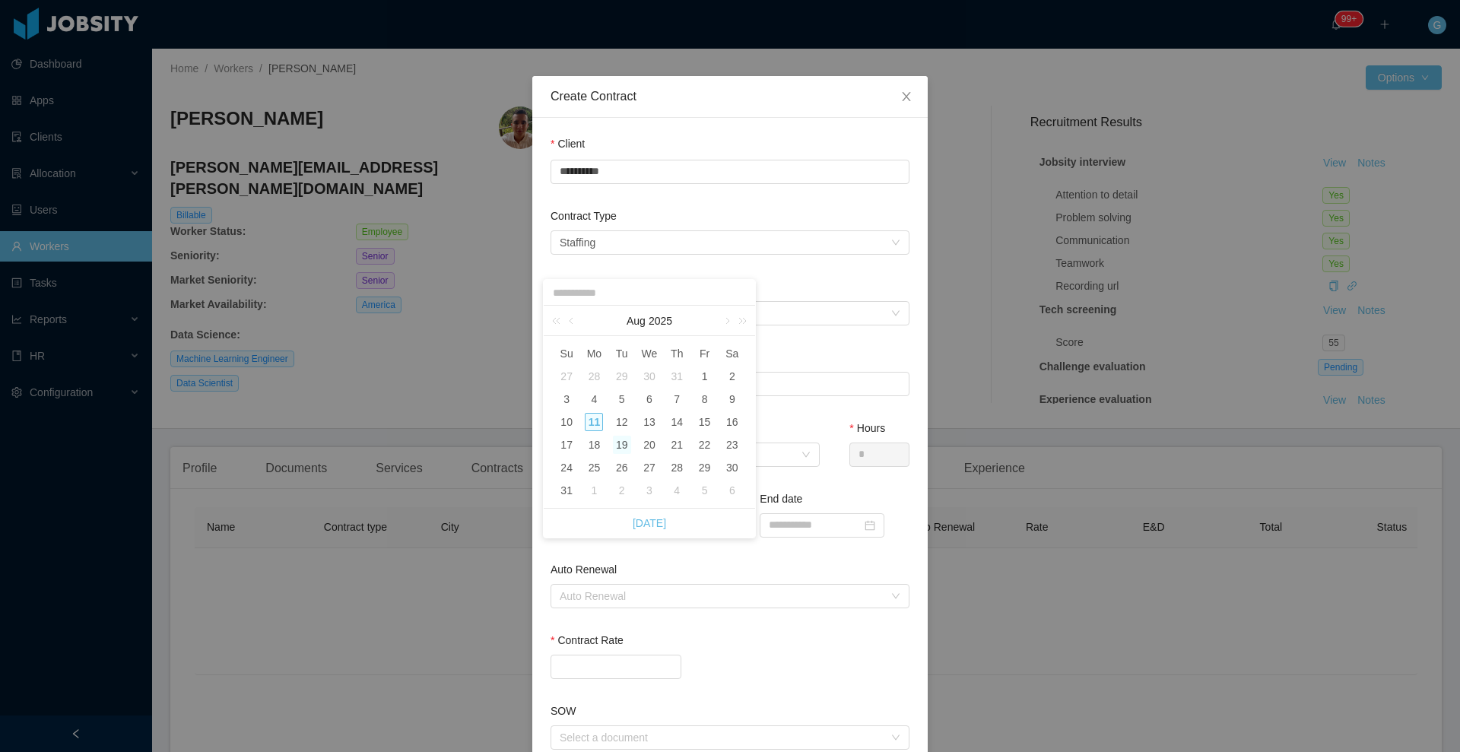
click at [624, 442] on div "19" at bounding box center [622, 445] width 18 height 18
type input "**********"
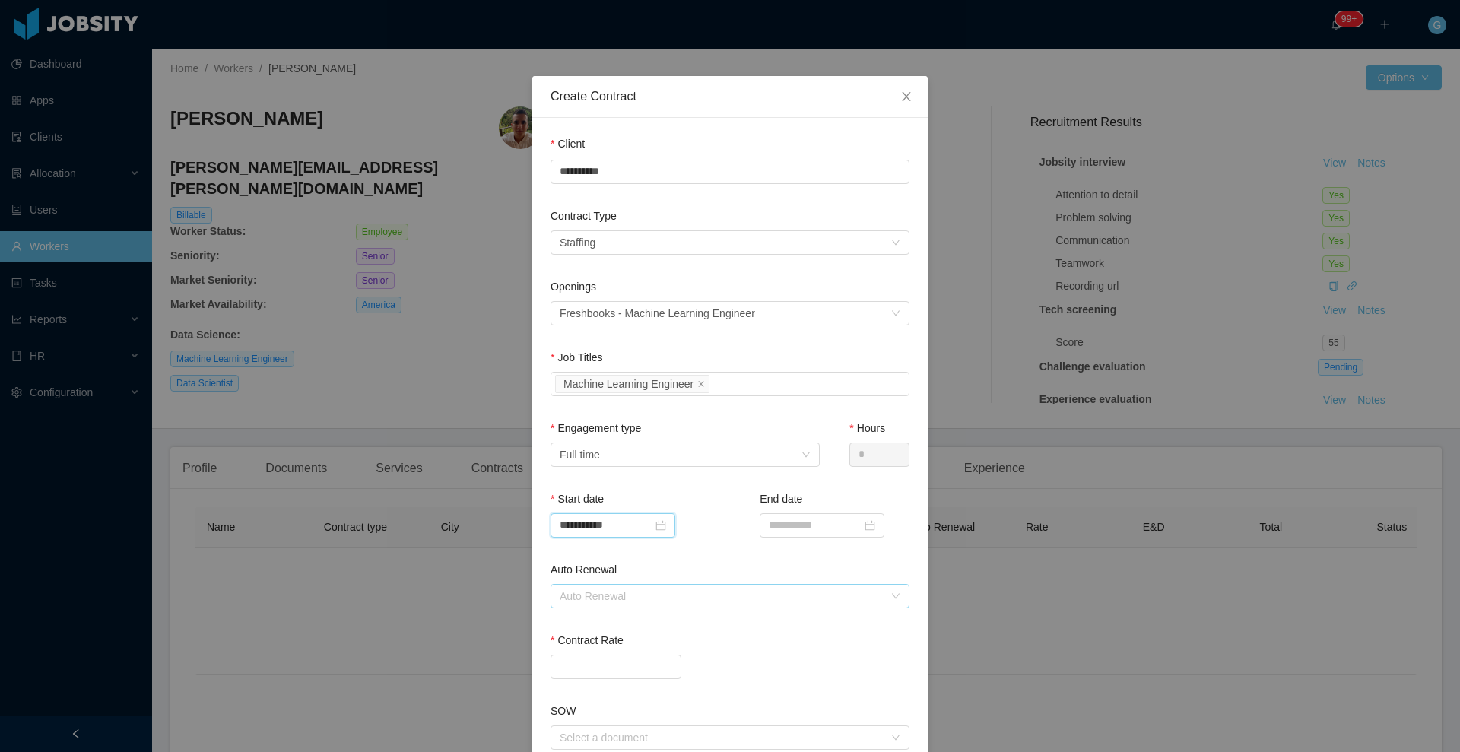
click at [642, 596] on div "Auto Renewal" at bounding box center [722, 596] width 324 height 15
click at [612, 697] on li "12 Months" at bounding box center [722, 698] width 359 height 24
click at [700, 549] on div "**********" at bounding box center [730, 526] width 359 height 71
click at [596, 656] on input "Contract Rate" at bounding box center [615, 667] width 129 height 23
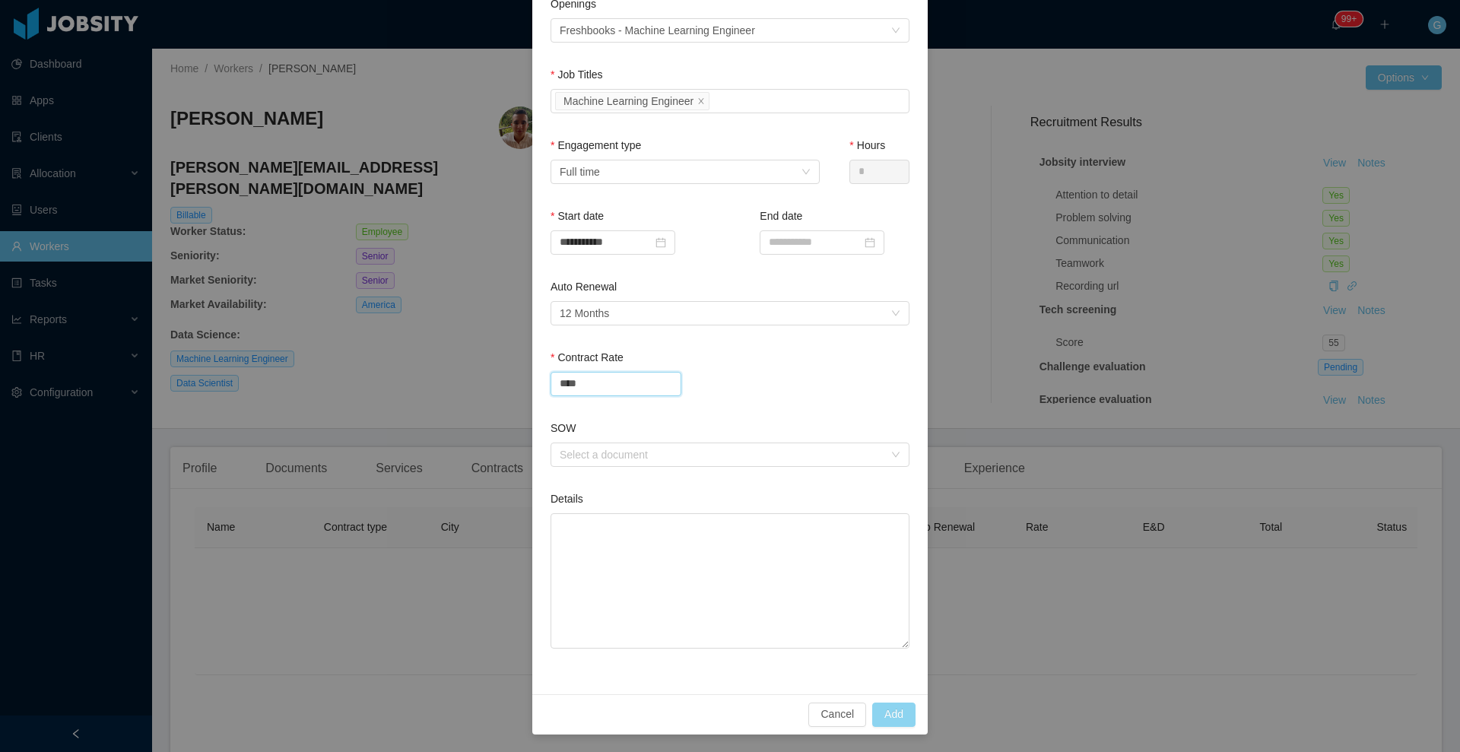
type input "*******"
click at [895, 713] on button "Add" at bounding box center [893, 715] width 43 height 24
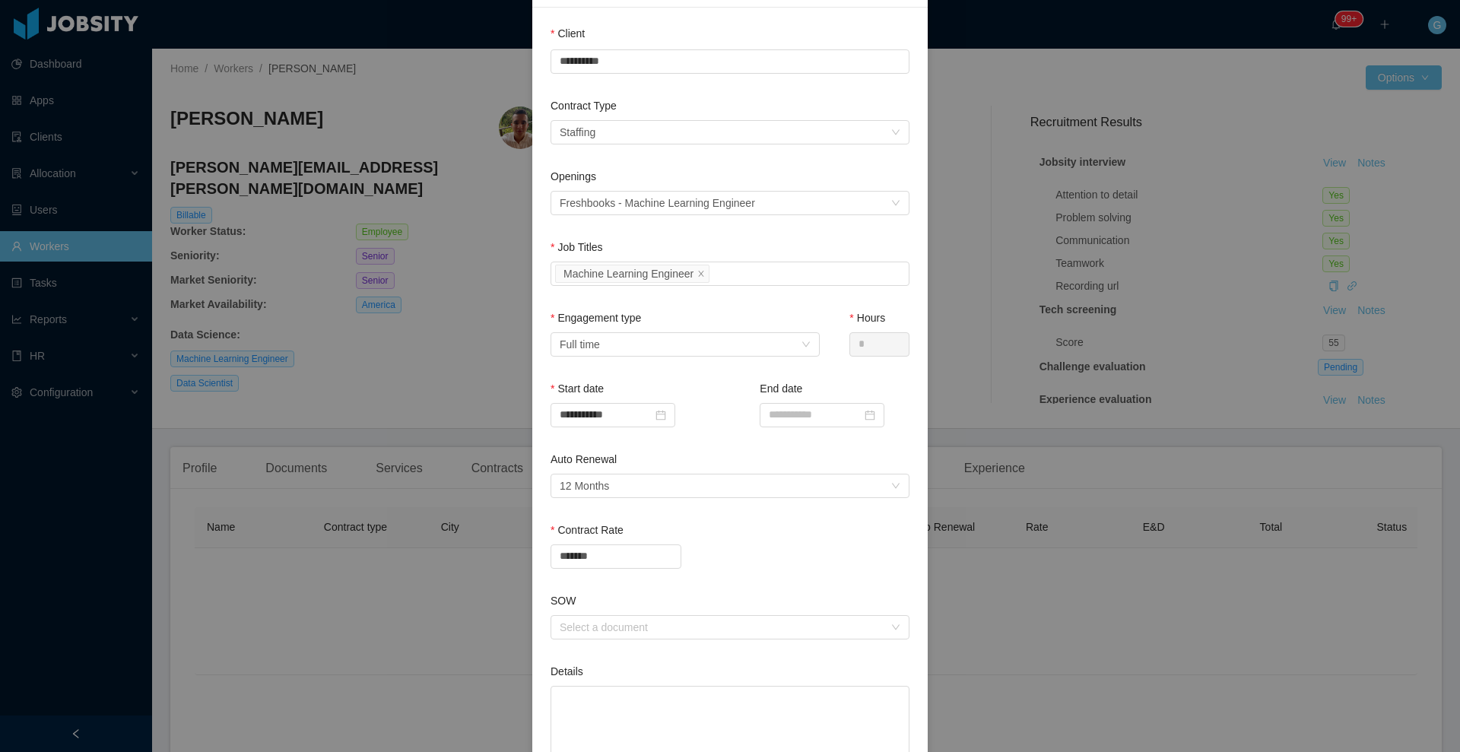
scroll to position [103, 0]
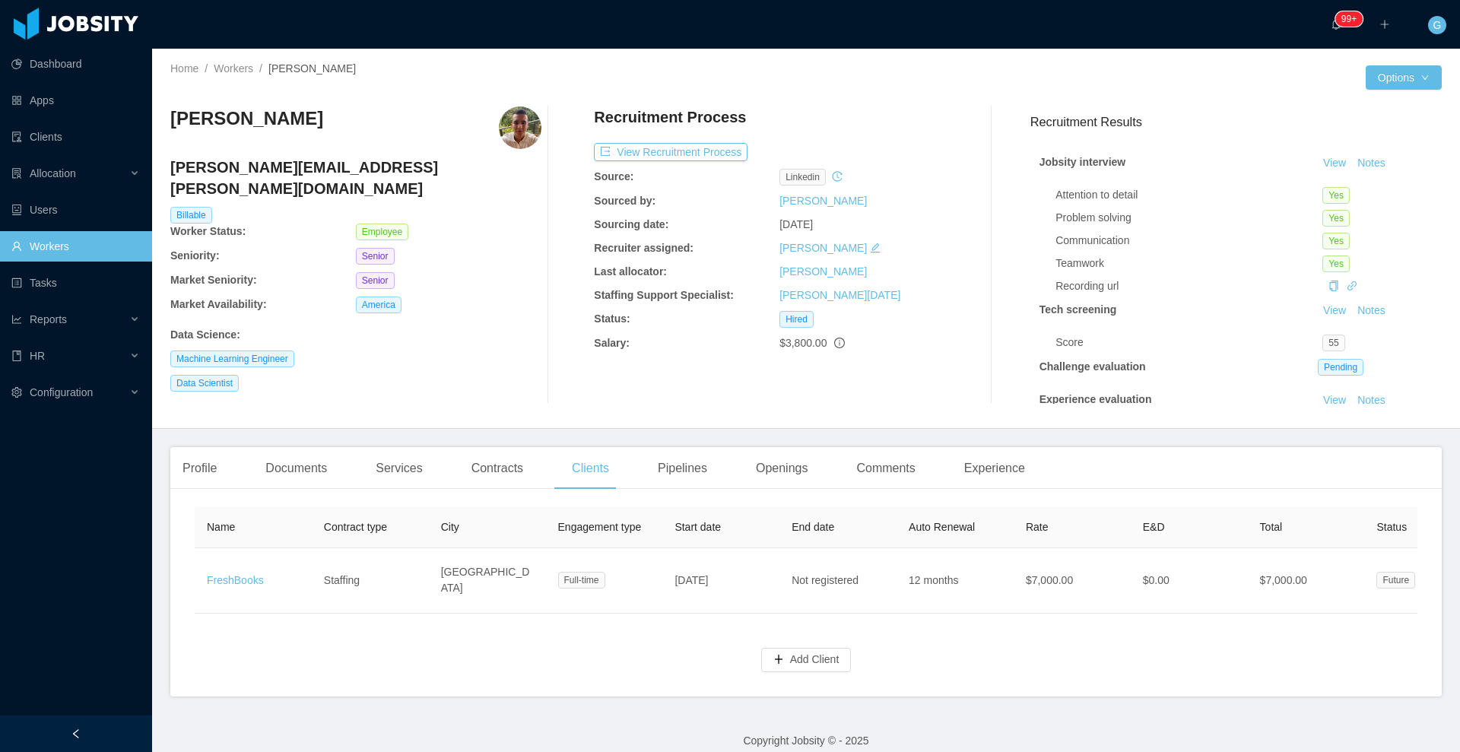
click at [275, 176] on h4 "santiago.cartagena@jobsity.com" at bounding box center [355, 178] width 371 height 43
copy h4 "santiago.cartagena@jobsity.com"
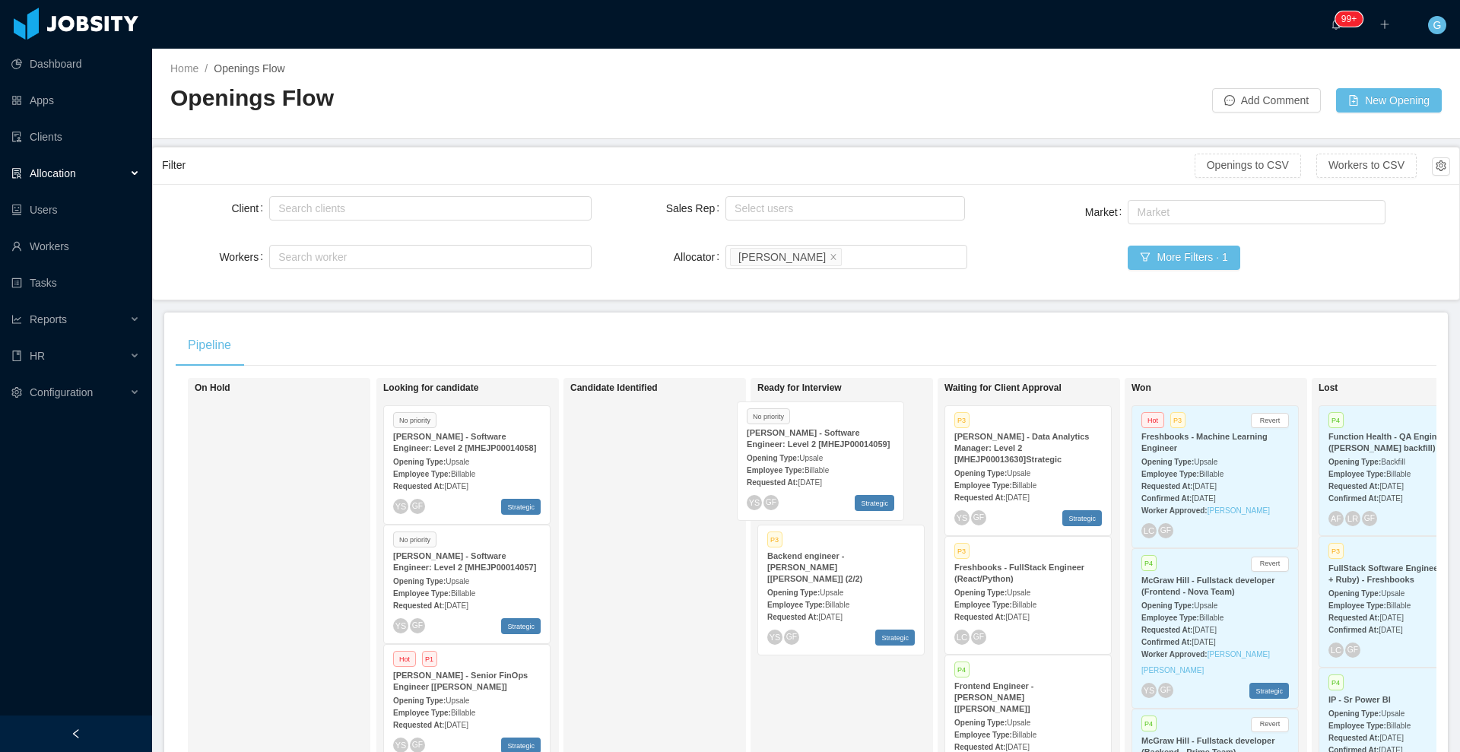
drag, startPoint x: 510, startPoint y: 469, endPoint x: 863, endPoint y: 465, distance: 353.7
click at [863, 465] on div "On Hold Looking for candidate No priority [PERSON_NAME] - Software Engineer: Le…" at bounding box center [806, 604] width 1261 height 453
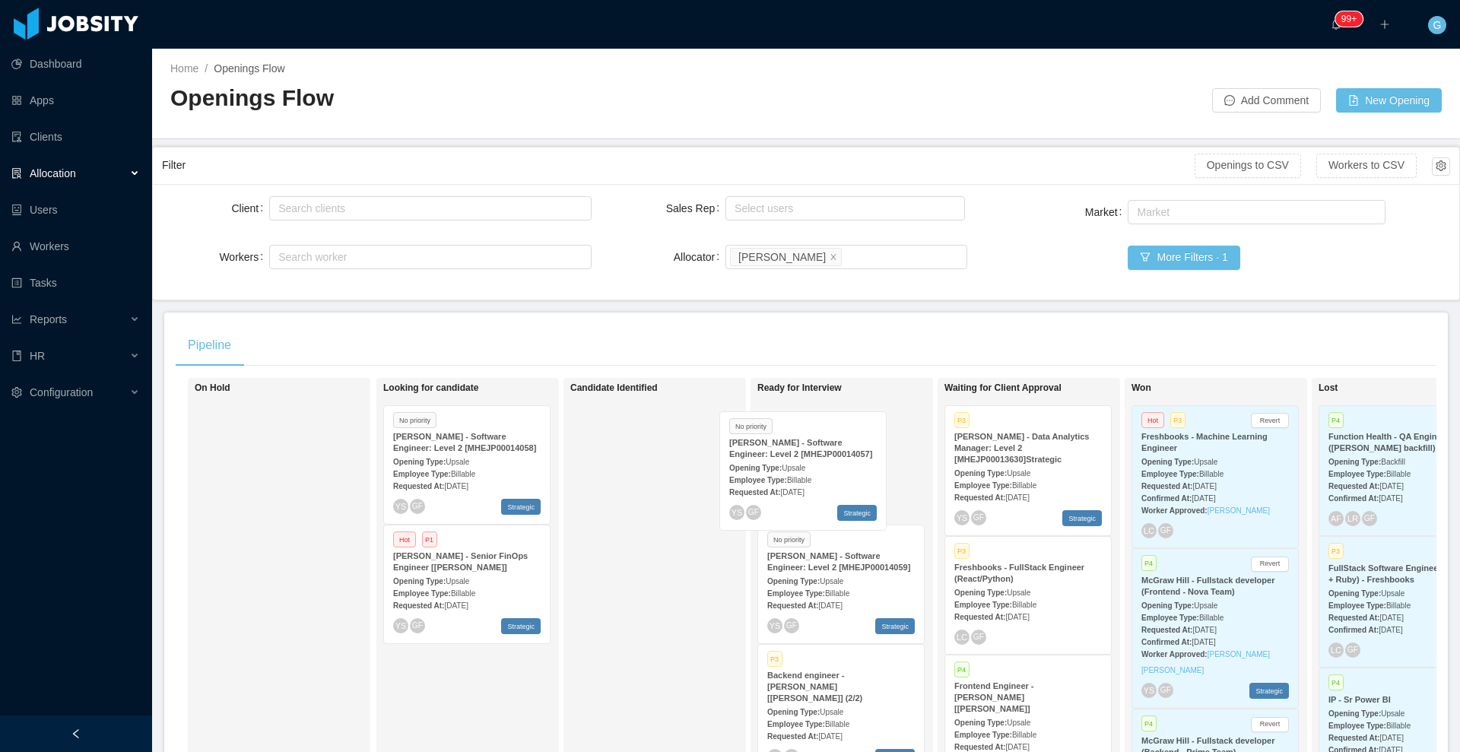
drag, startPoint x: 502, startPoint y: 555, endPoint x: 838, endPoint y: 442, distance: 354.8
click at [838, 442] on div "On Hold Looking for candidate No priority [PERSON_NAME] - Software Engineer: Le…" at bounding box center [806, 604] width 1261 height 453
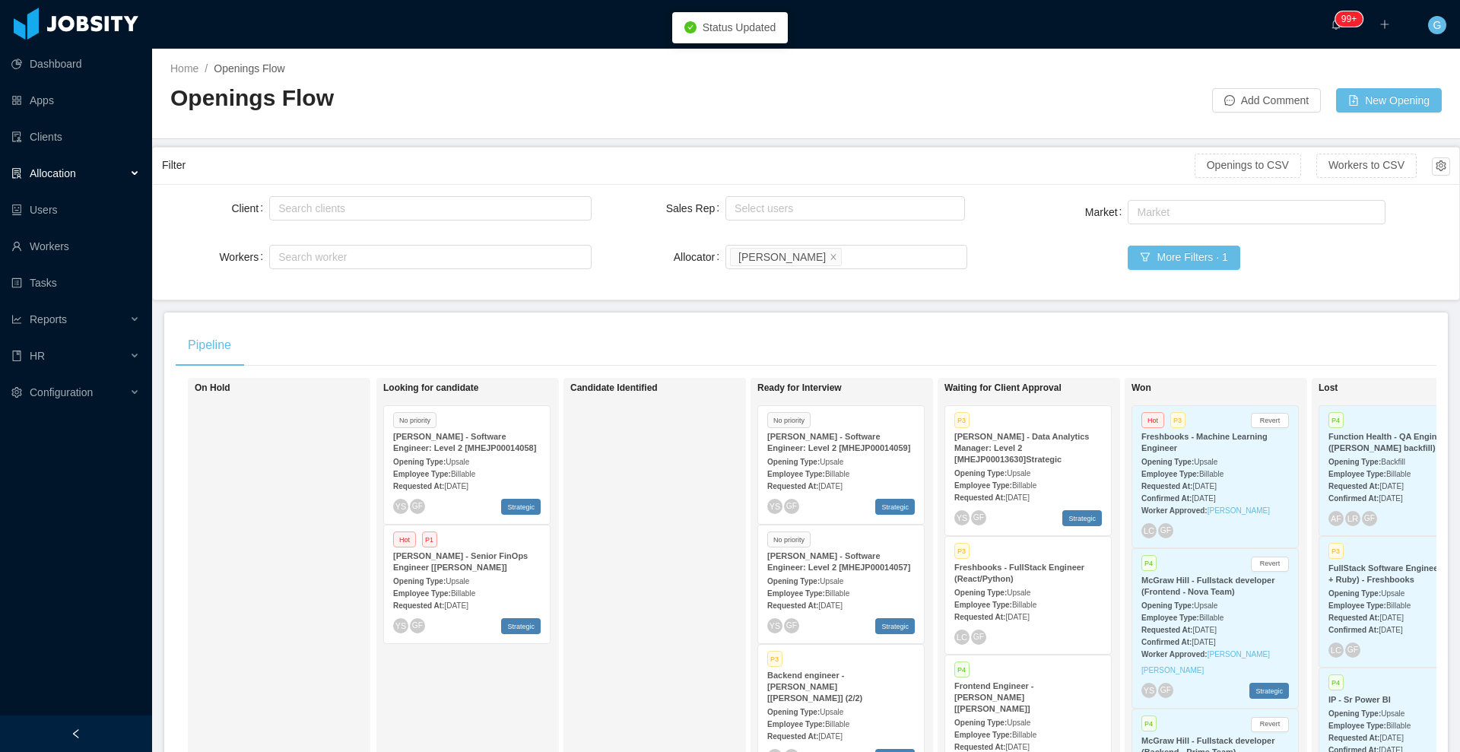
click at [838, 442] on strong "[PERSON_NAME] - Software Engineer: Level 2 [MHEJP00014059]" at bounding box center [838, 442] width 143 height 21
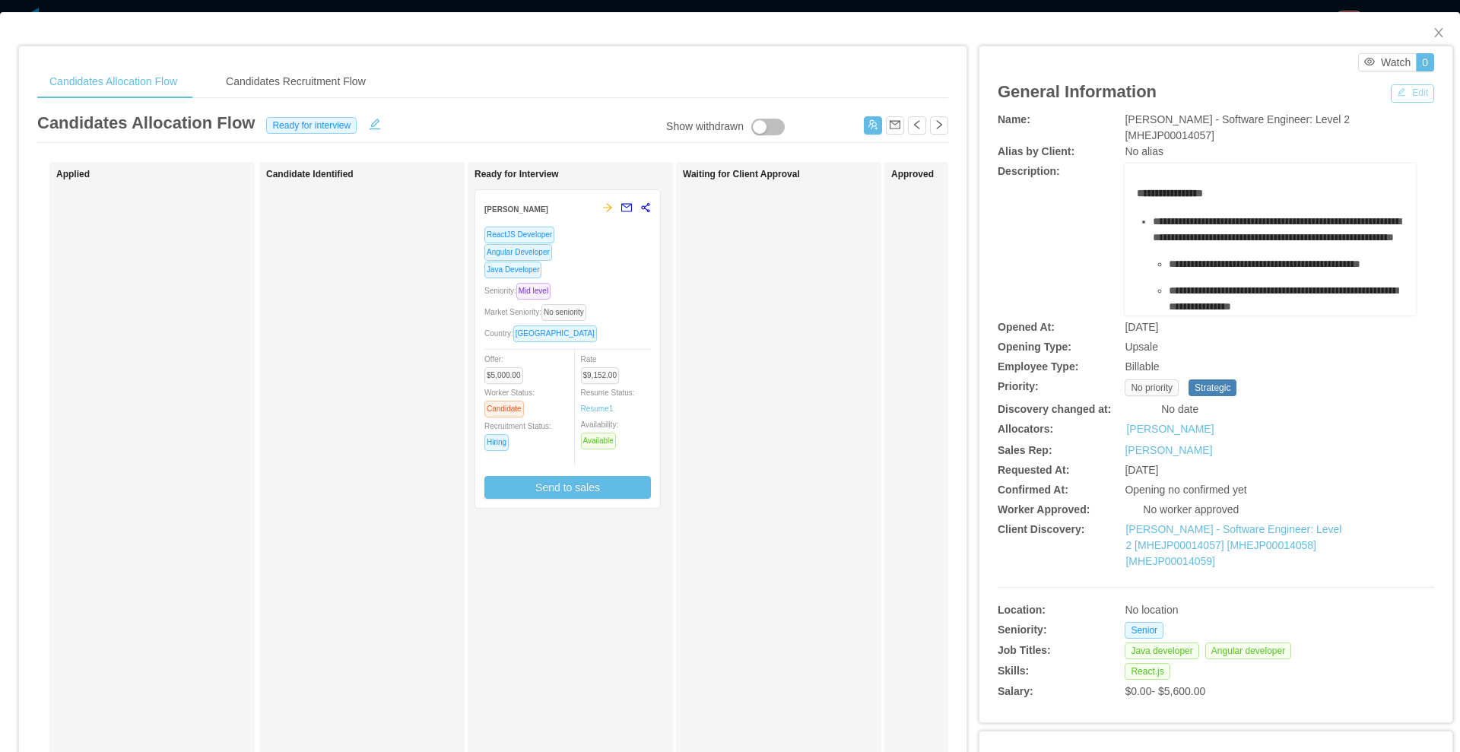
click at [1396, 91] on button "Edit" at bounding box center [1412, 93] width 43 height 18
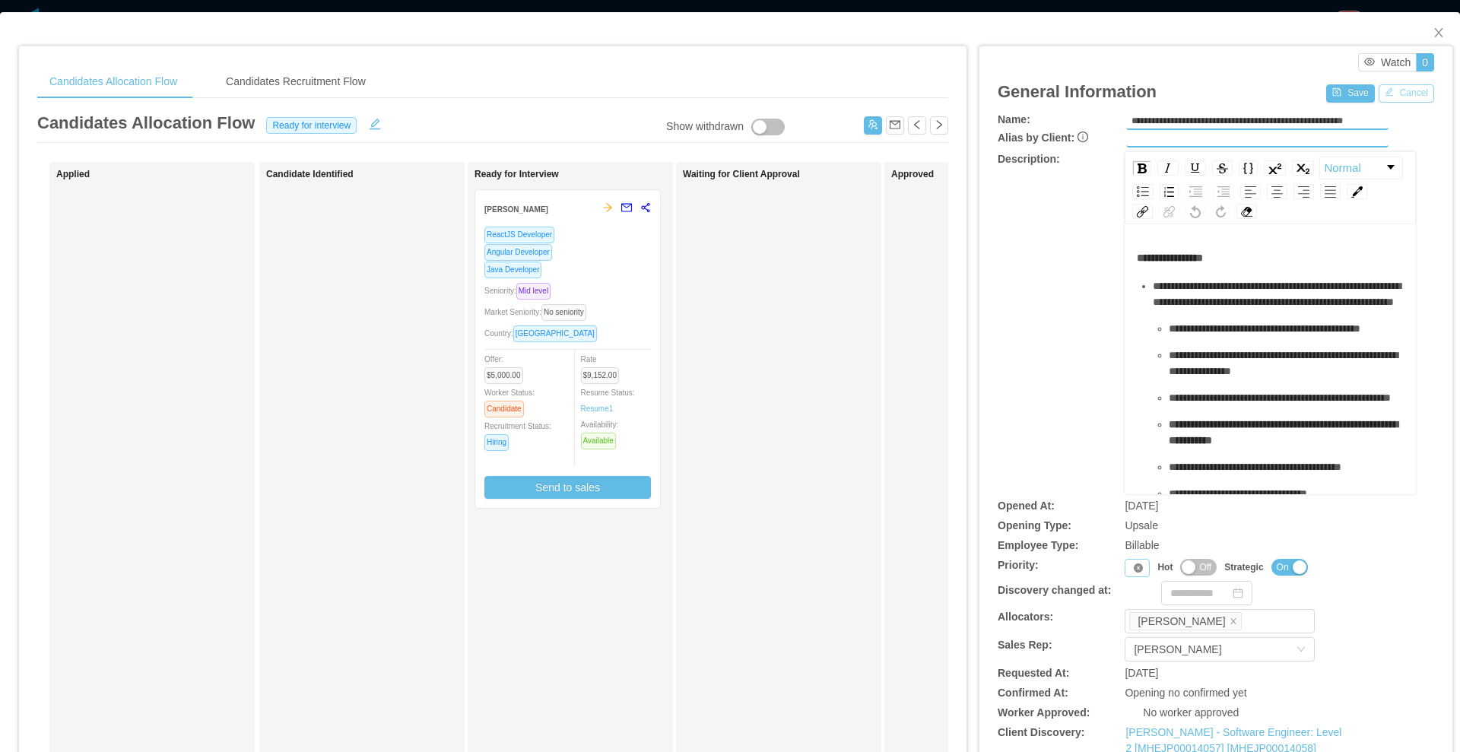
click at [1134, 564] on icon "icon: close-circle" at bounding box center [1138, 568] width 9 height 9
click at [1134, 567] on icon "icon: down" at bounding box center [1138, 568] width 9 height 9
click at [1125, 669] on li "P4" at bounding box center [1128, 666] width 31 height 24
click at [1336, 94] on button "Save" at bounding box center [1350, 93] width 48 height 18
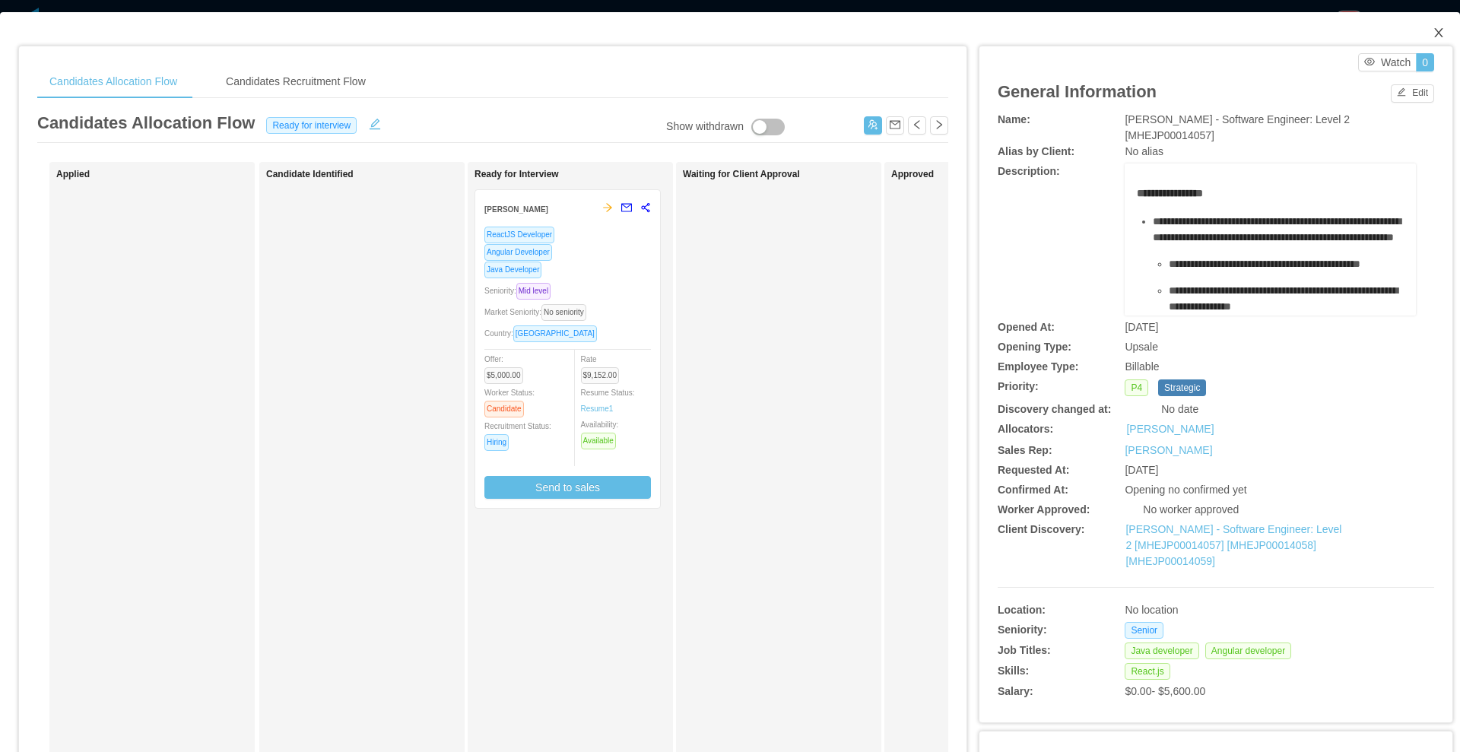
click at [1433, 33] on icon "icon: close" at bounding box center [1439, 33] width 12 height 12
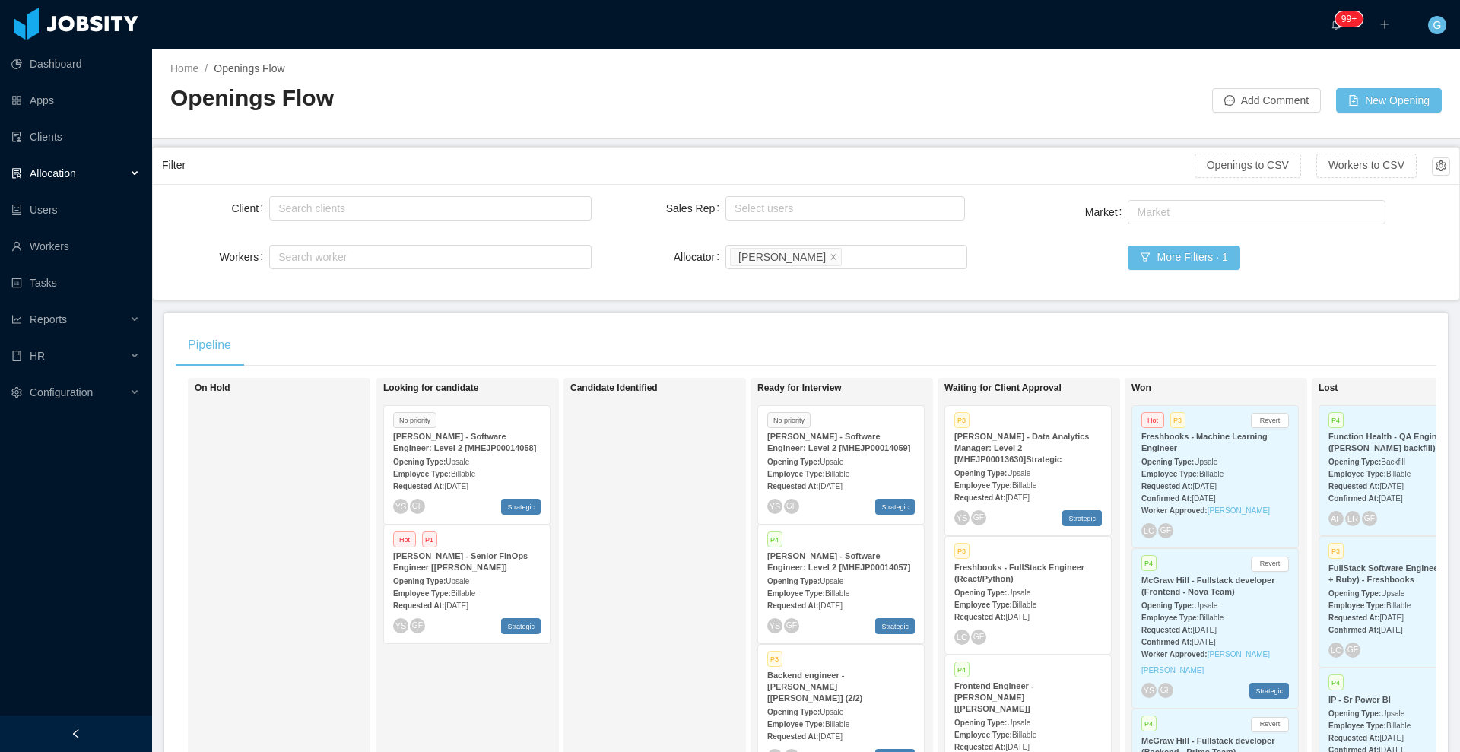
click at [869, 449] on div "[PERSON_NAME] - Software Engineer: Level 2 [MHEJP00014059]" at bounding box center [841, 442] width 148 height 23
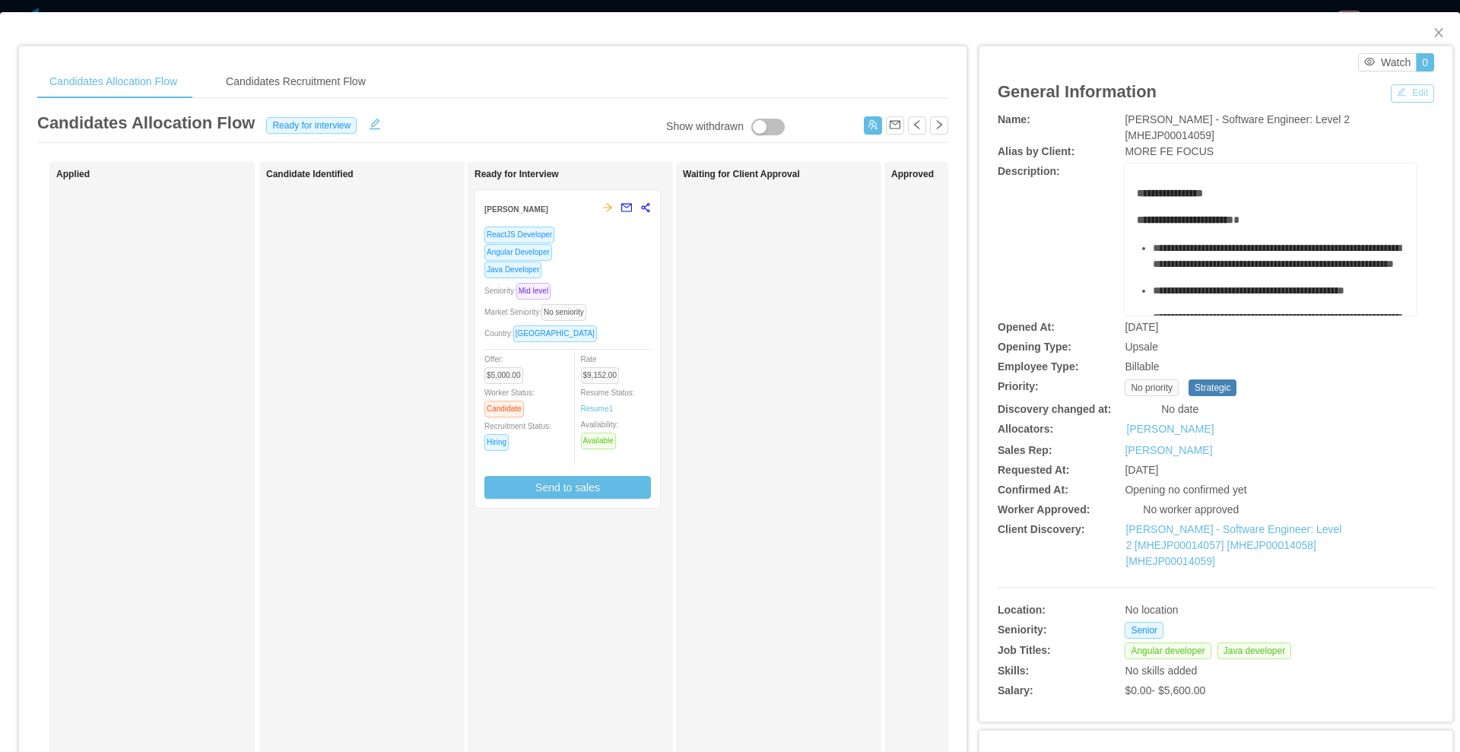
click at [1394, 94] on button "Edit" at bounding box center [1412, 93] width 43 height 18
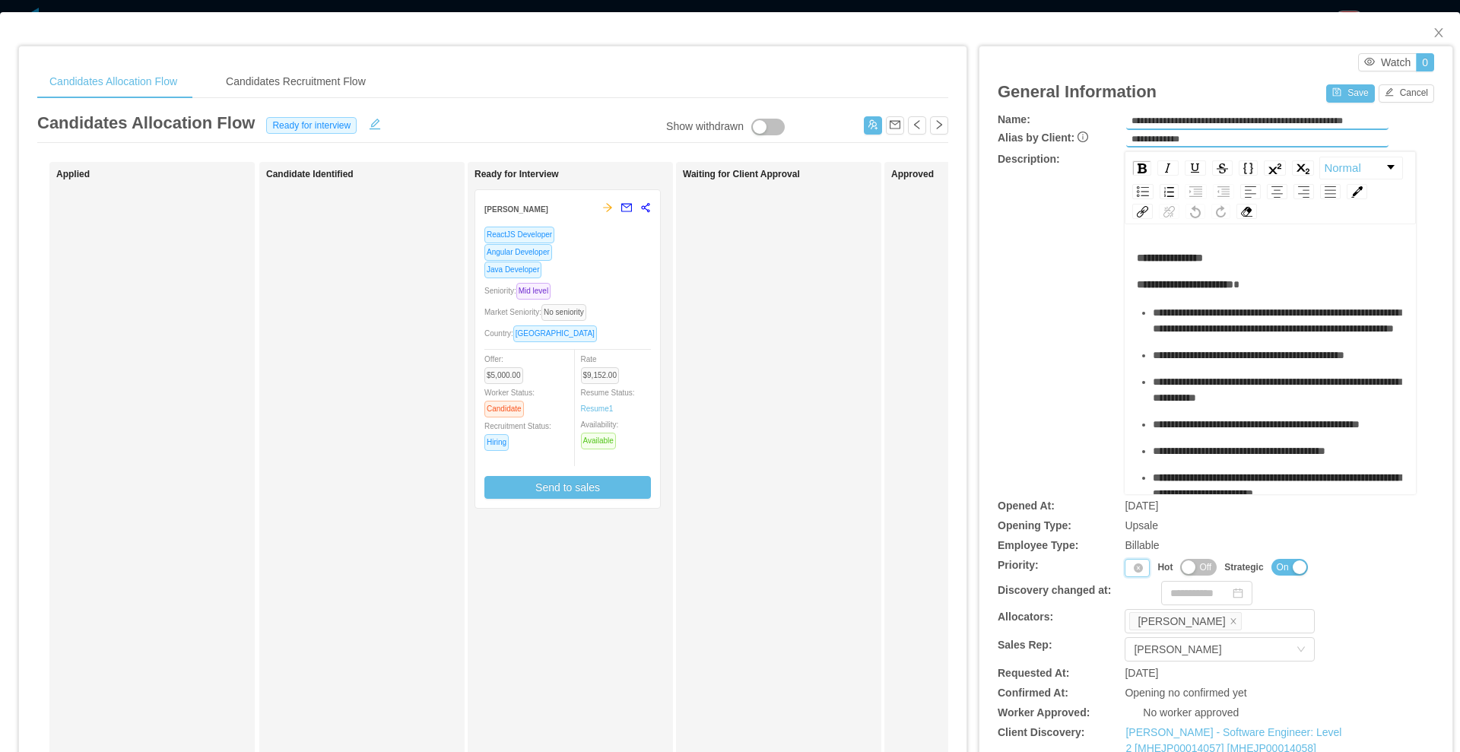
click at [1134, 570] on icon "icon: down" at bounding box center [1138, 569] width 9 height 11
click at [1136, 670] on li "P4" at bounding box center [1128, 666] width 31 height 24
click at [1343, 94] on button "Save" at bounding box center [1350, 93] width 48 height 18
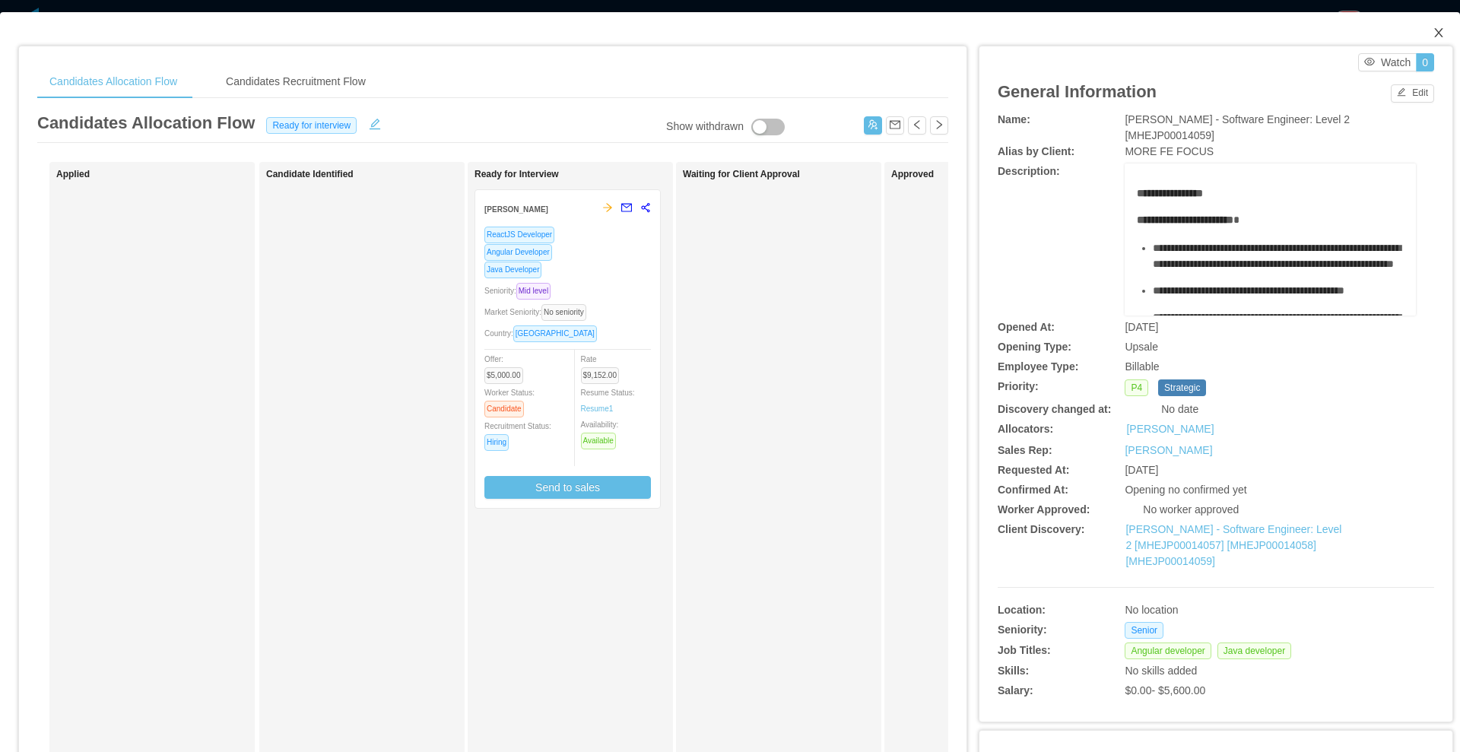
click at [1433, 31] on icon "icon: close" at bounding box center [1439, 33] width 12 height 12
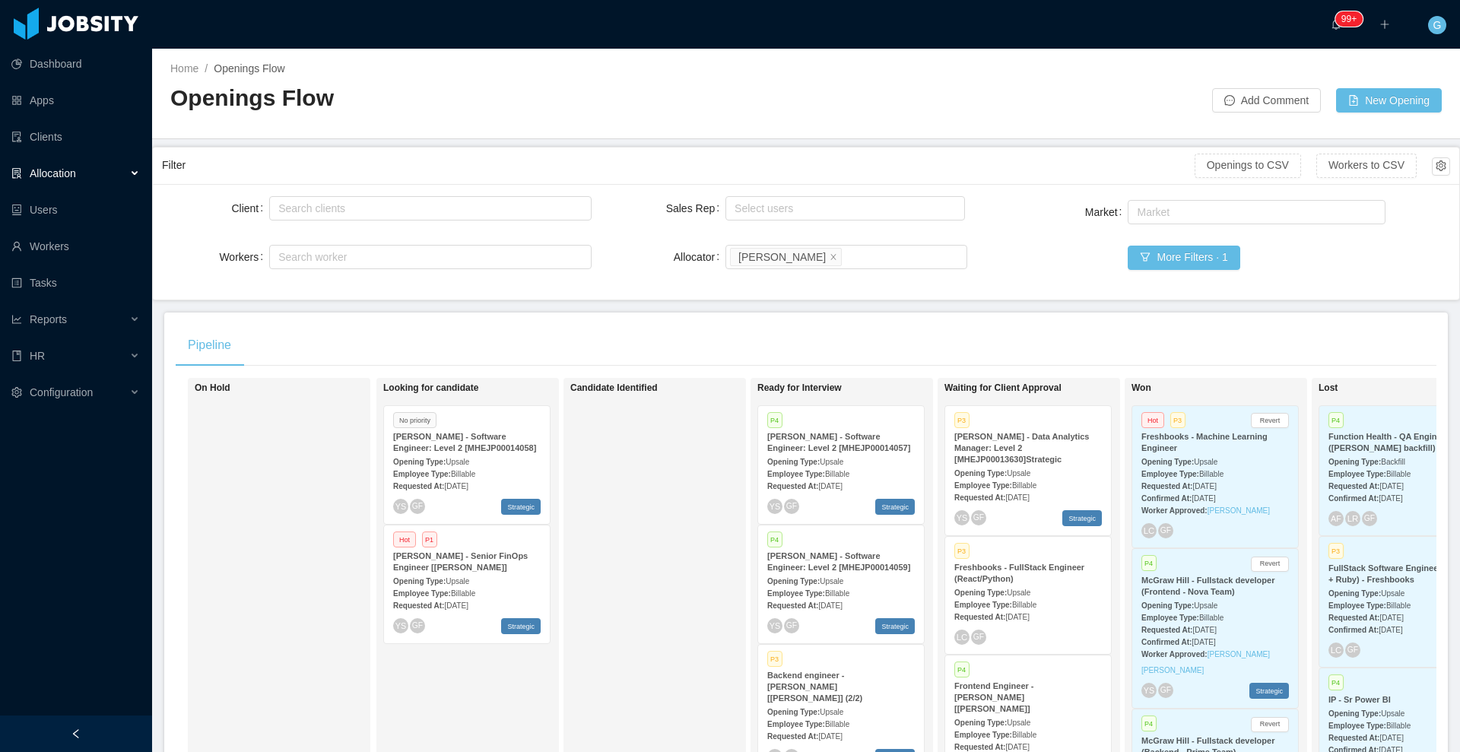
click at [497, 573] on div "Opening Type: Upsale" at bounding box center [467, 581] width 148 height 16
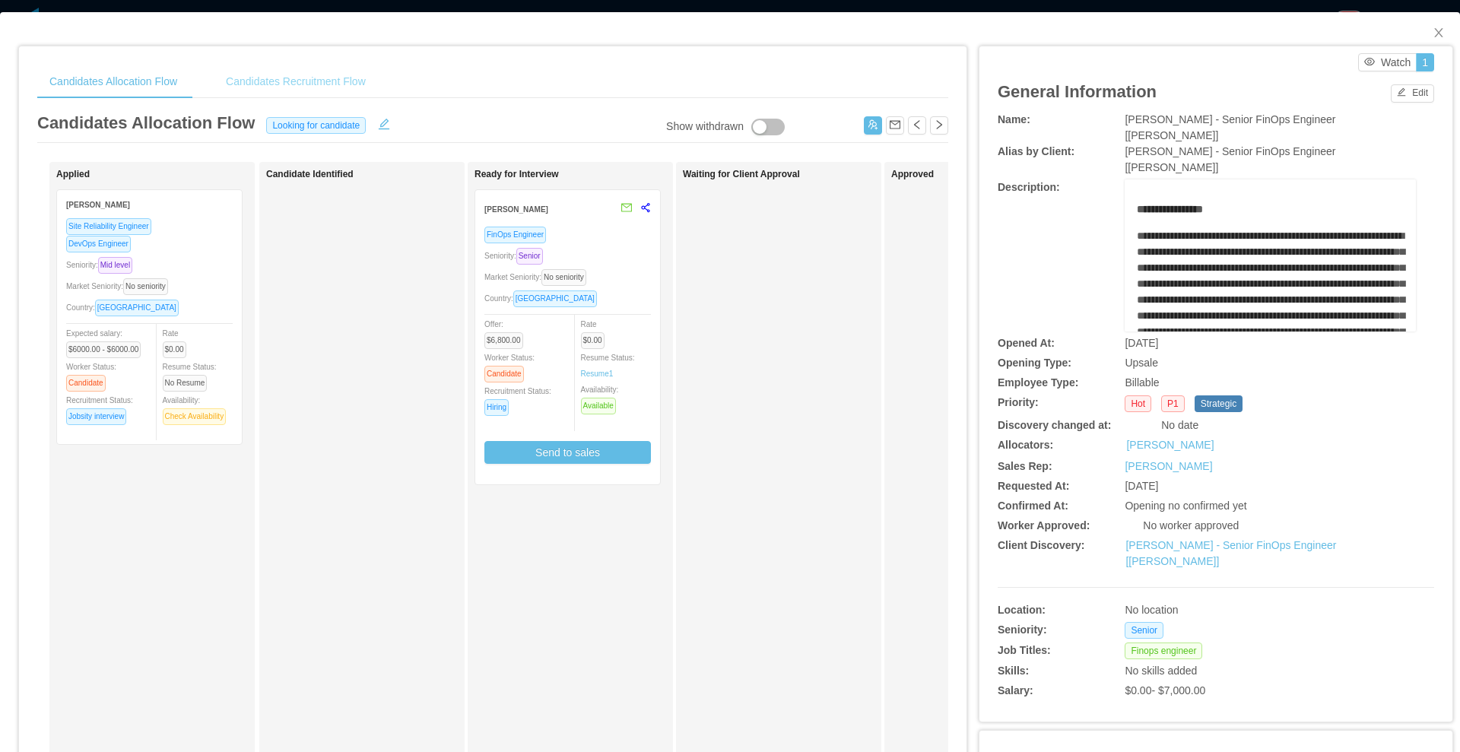
click at [300, 71] on div "Candidates Recruitment Flow" at bounding box center [296, 82] width 164 height 34
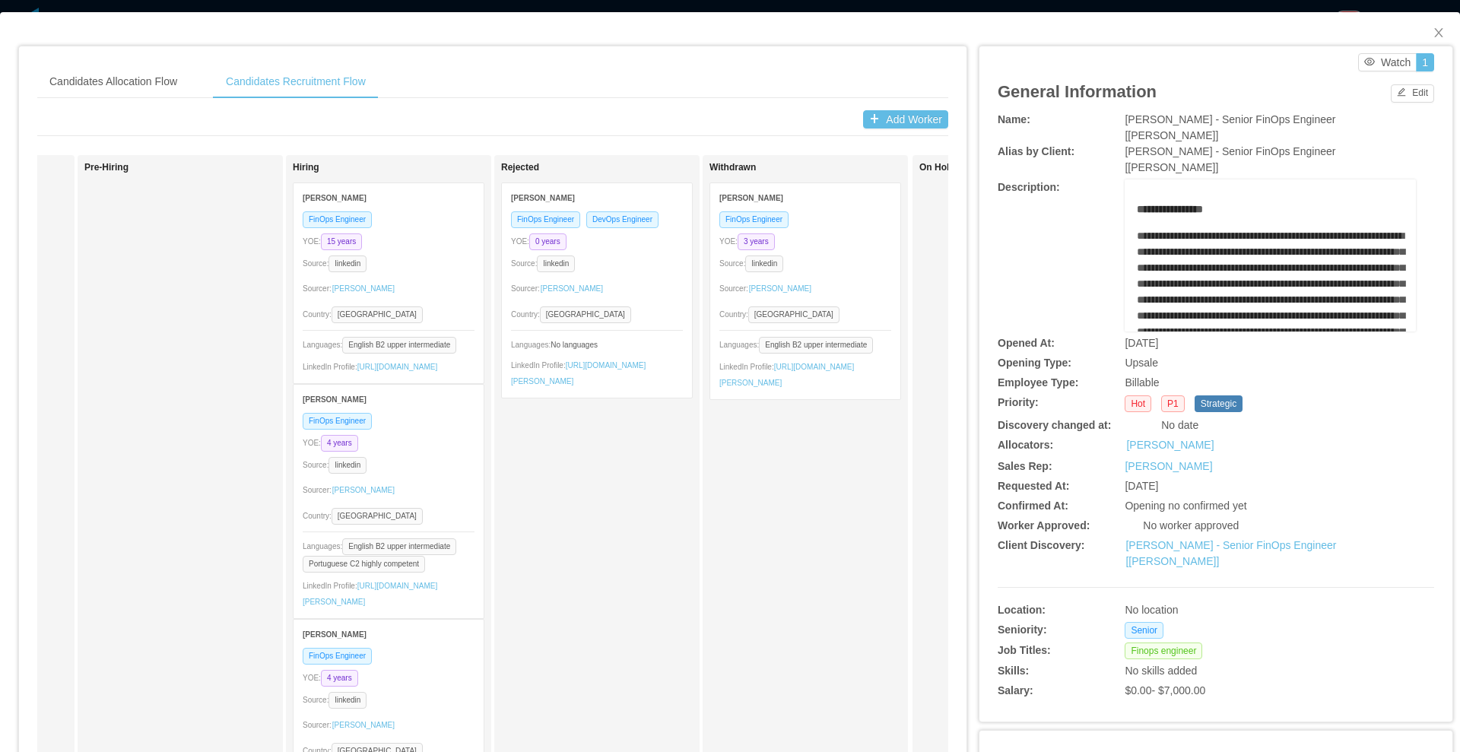
scroll to position [0, 1433]
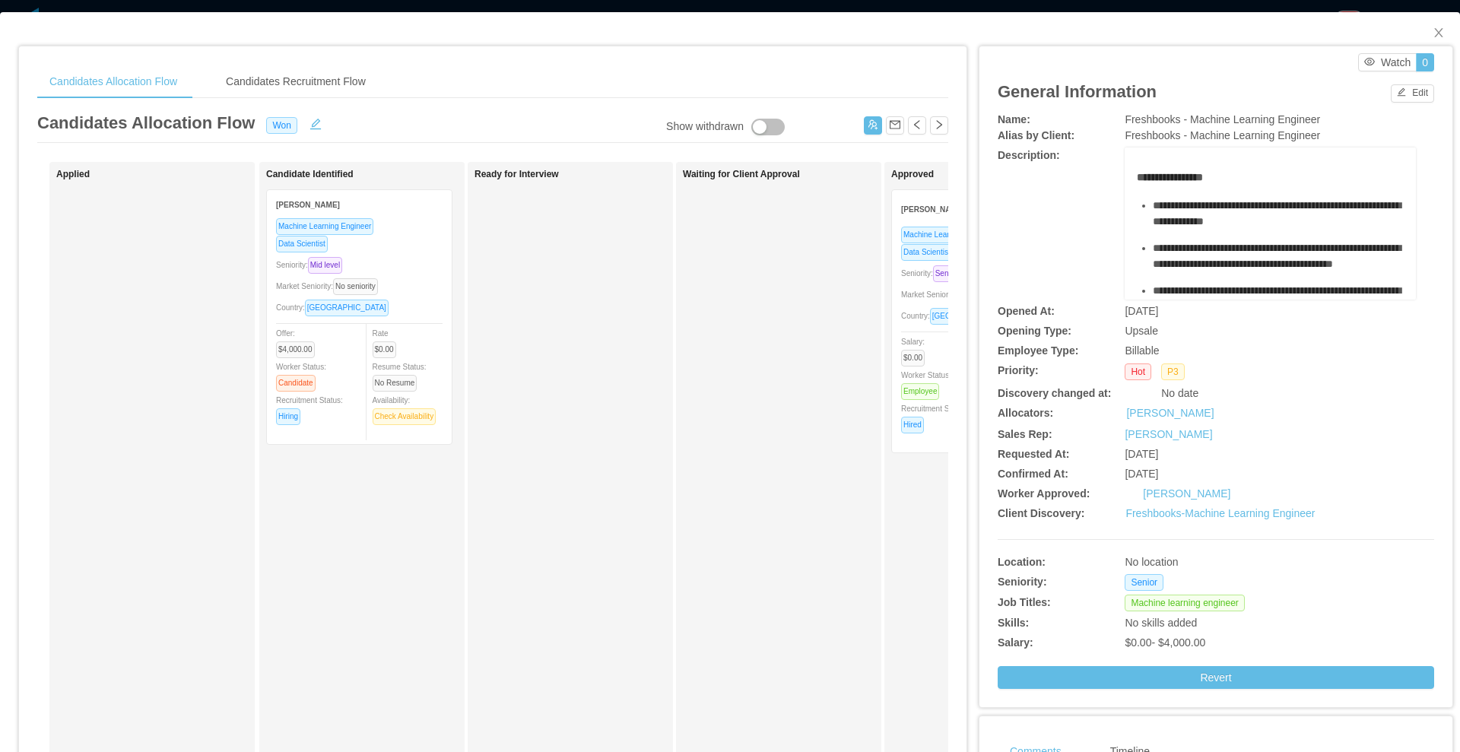
scroll to position [0, 594]
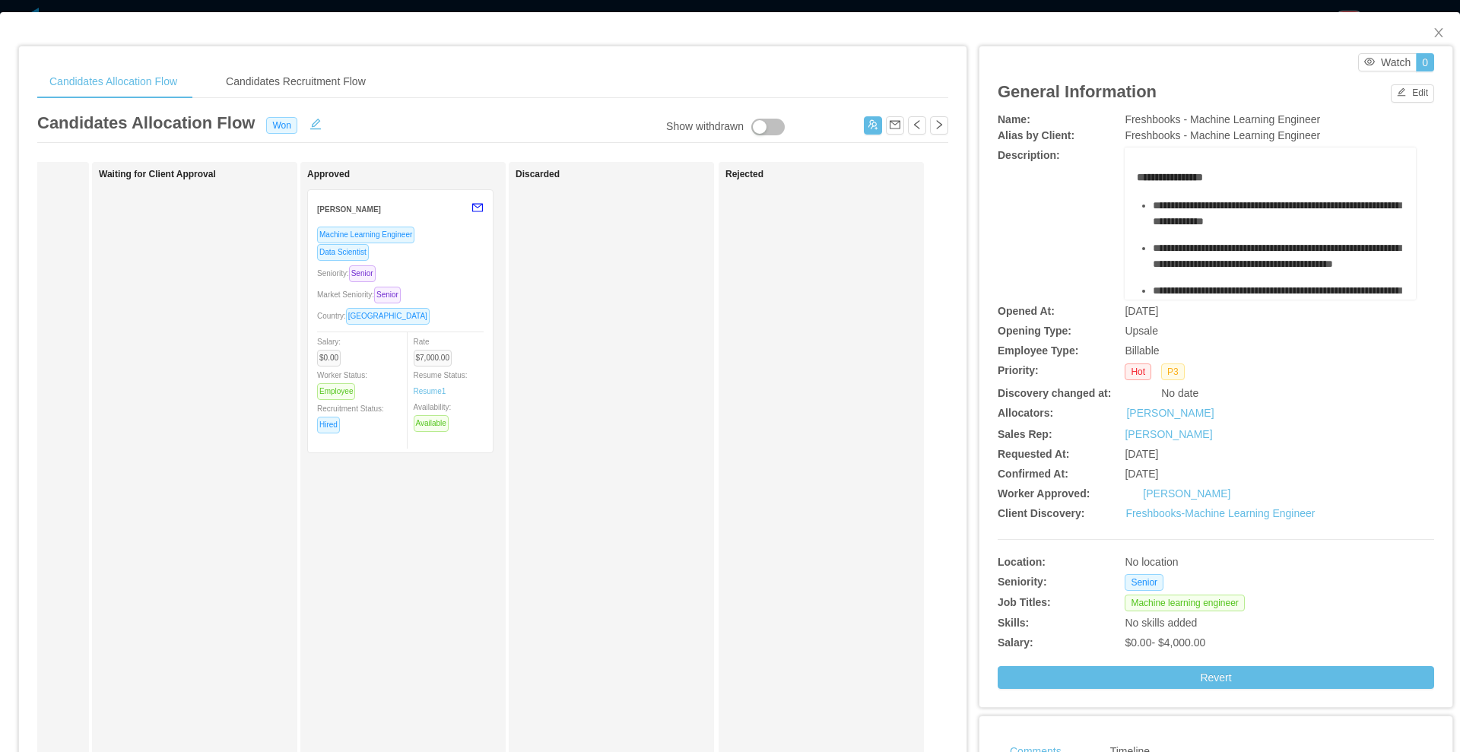
click at [452, 287] on div "Market Seniority: Senior" at bounding box center [400, 294] width 167 height 17
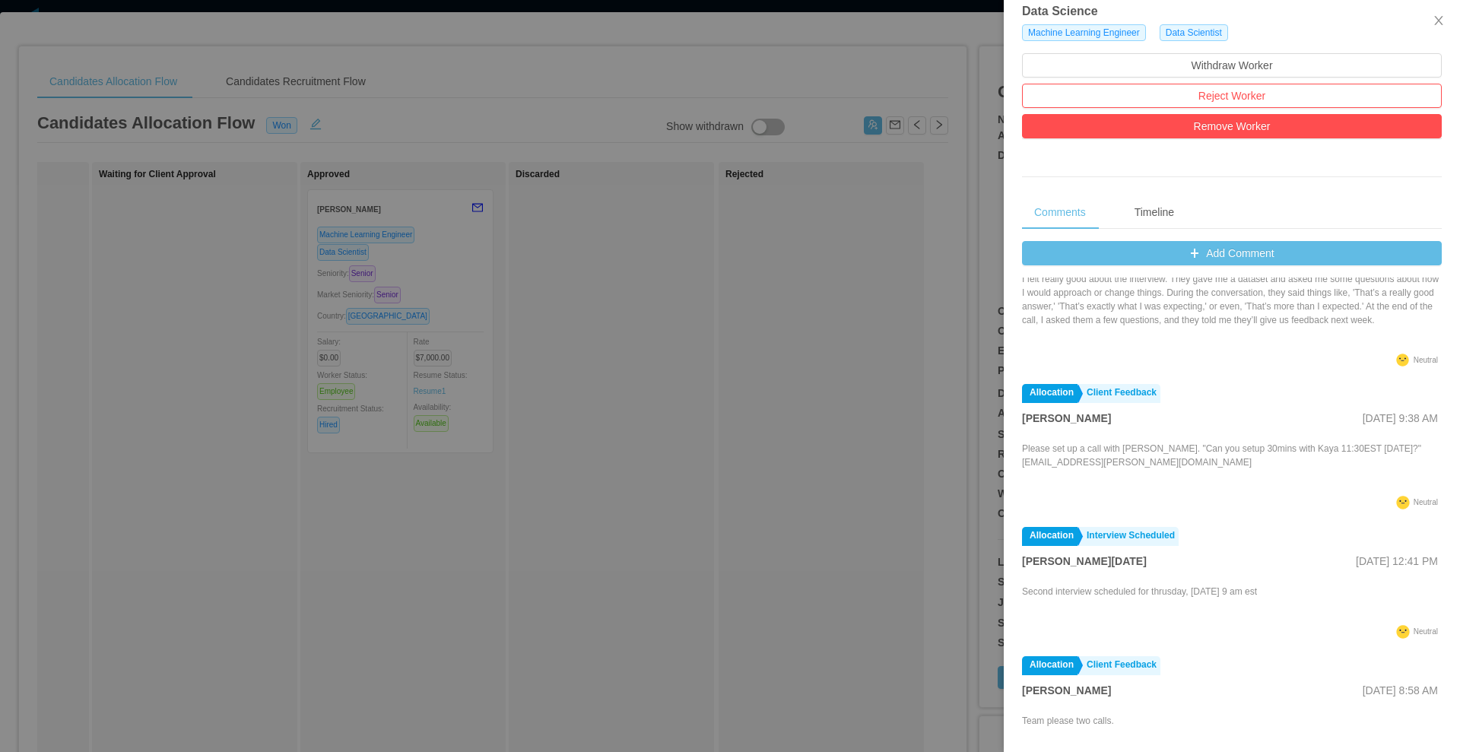
scroll to position [0, 0]
